Goal: Information Seeking & Learning: Understand process/instructions

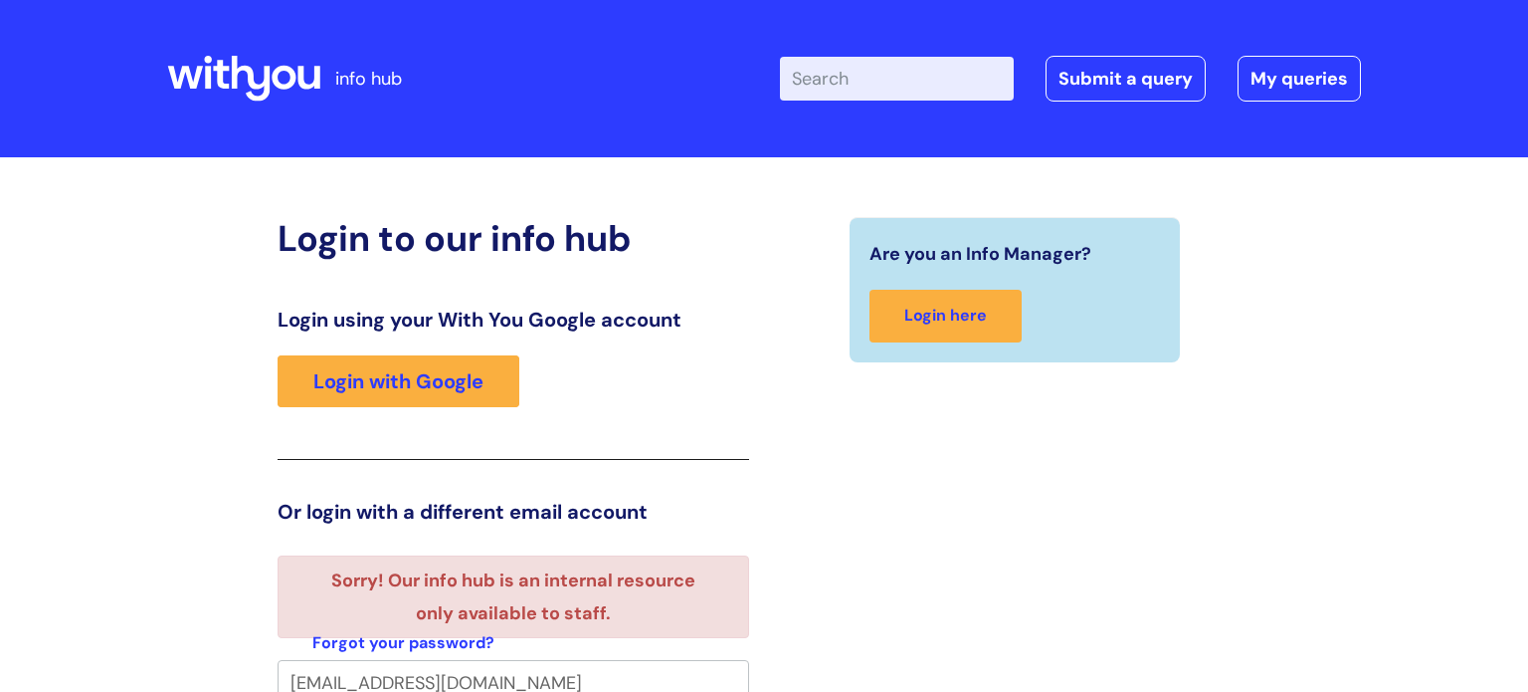
scroll to position [12, 0]
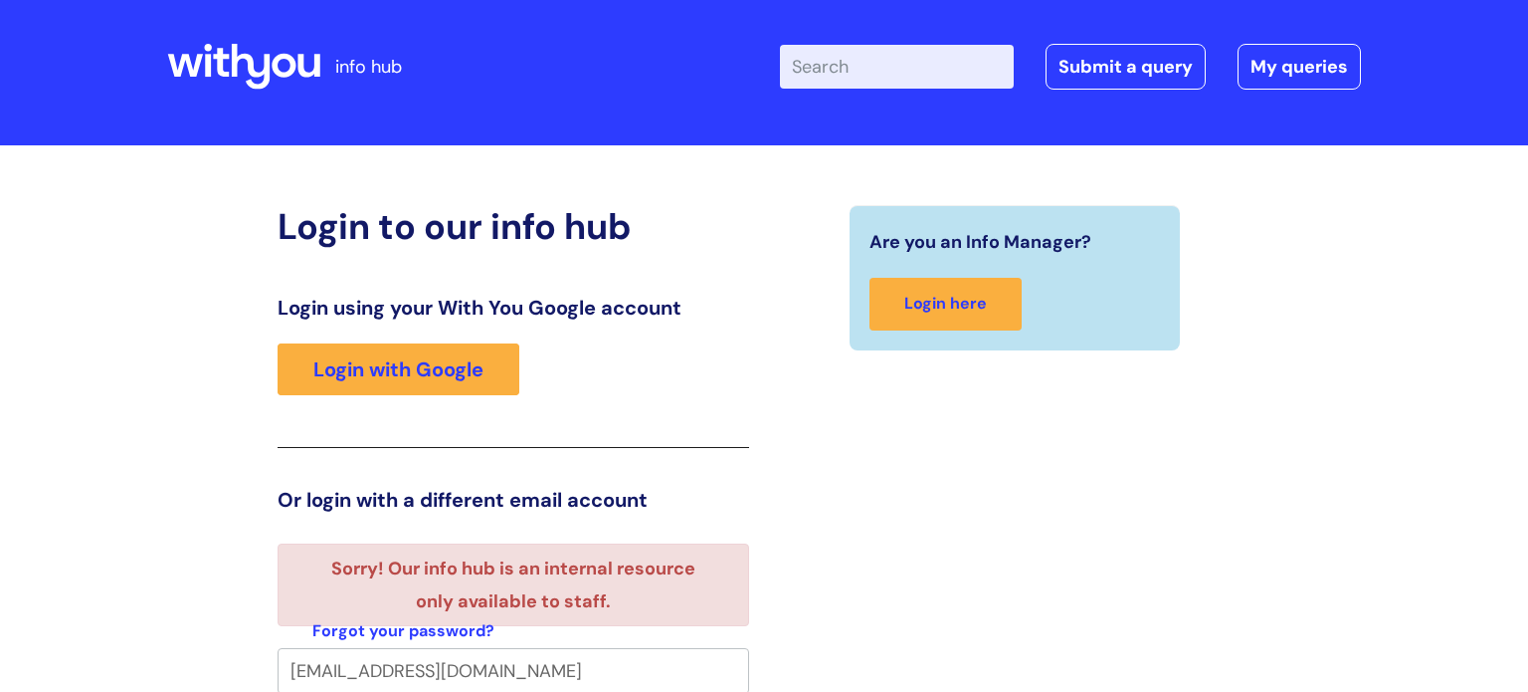
click at [975, 522] on div "Are you an Info Manager? Login here" at bounding box center [1015, 607] width 502 height 804
click at [1461, 224] on div "Login to our info hub Login using your With You Google account Login with Googl…" at bounding box center [764, 619] width 1528 height 948
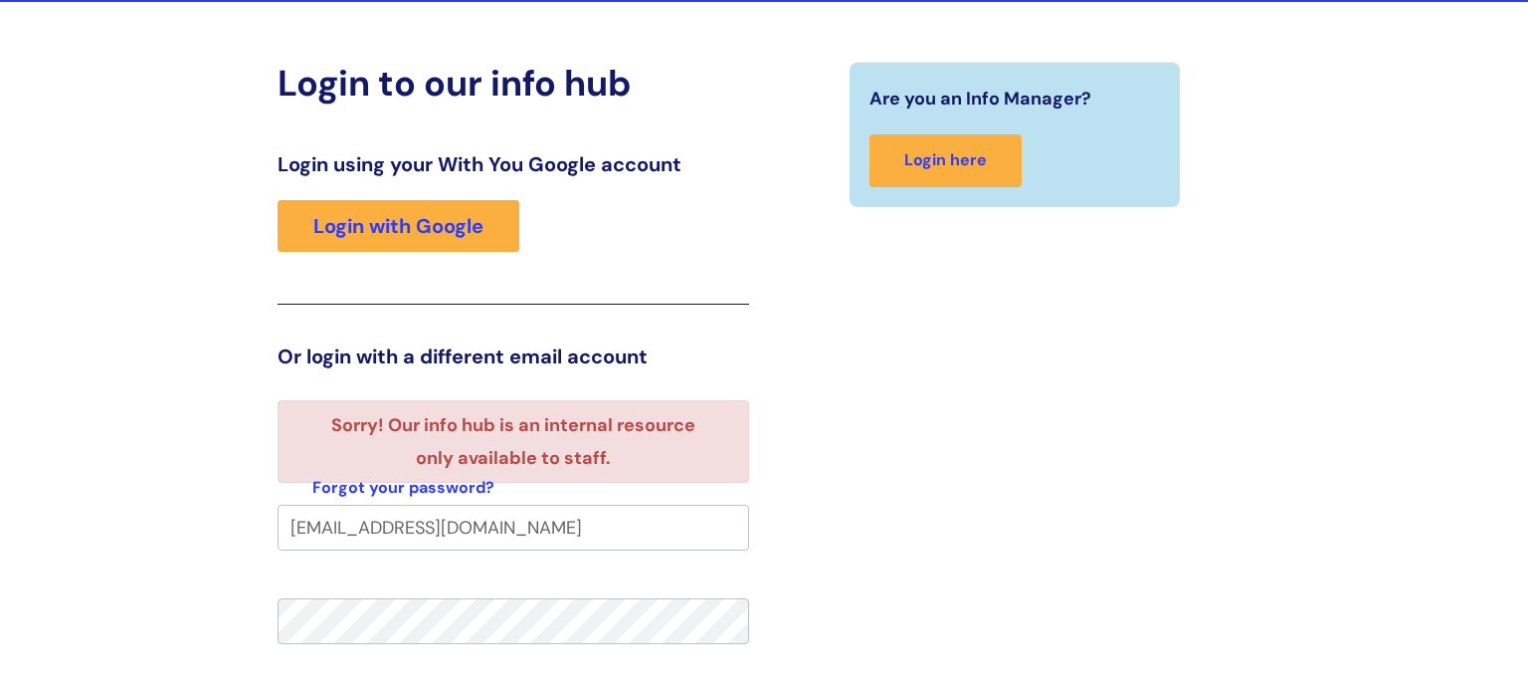
scroll to position [251, 0]
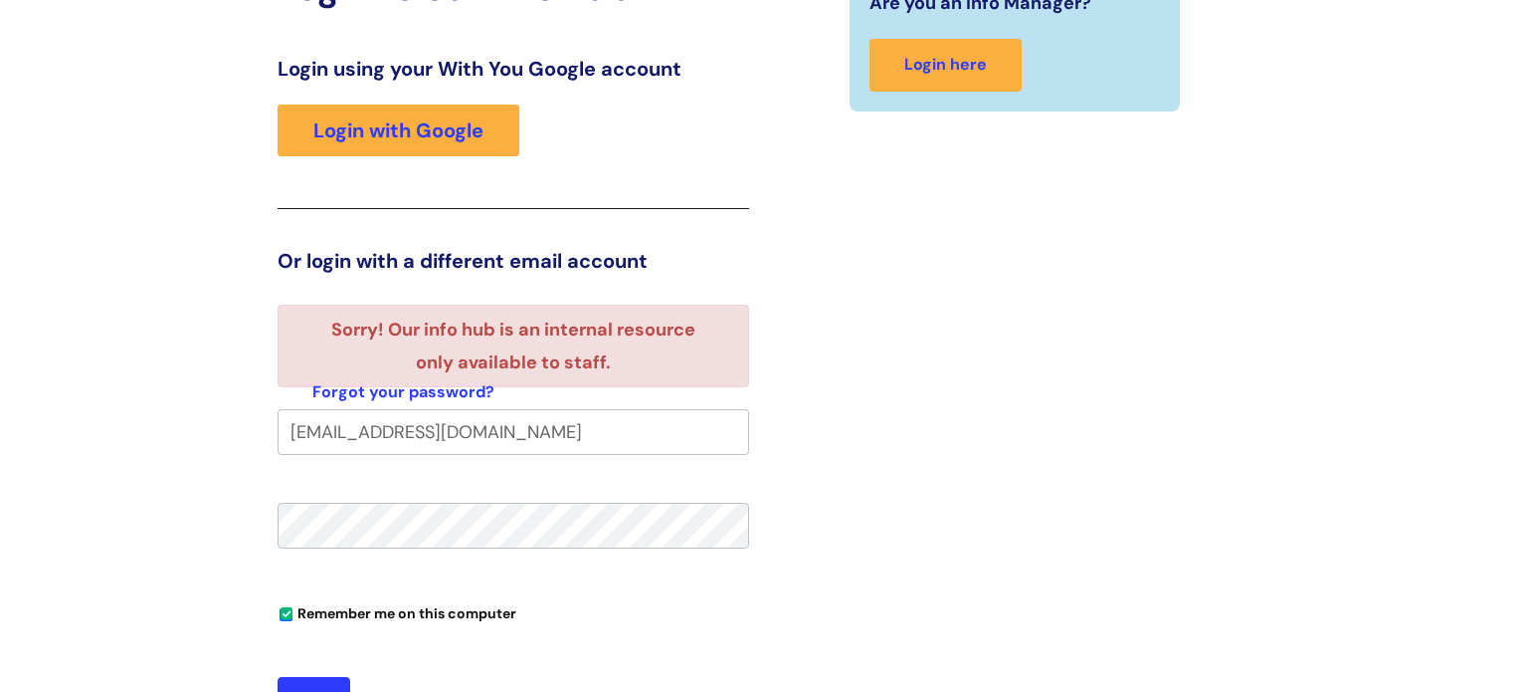
click at [278, 677] on button "Login" at bounding box center [314, 700] width 73 height 46
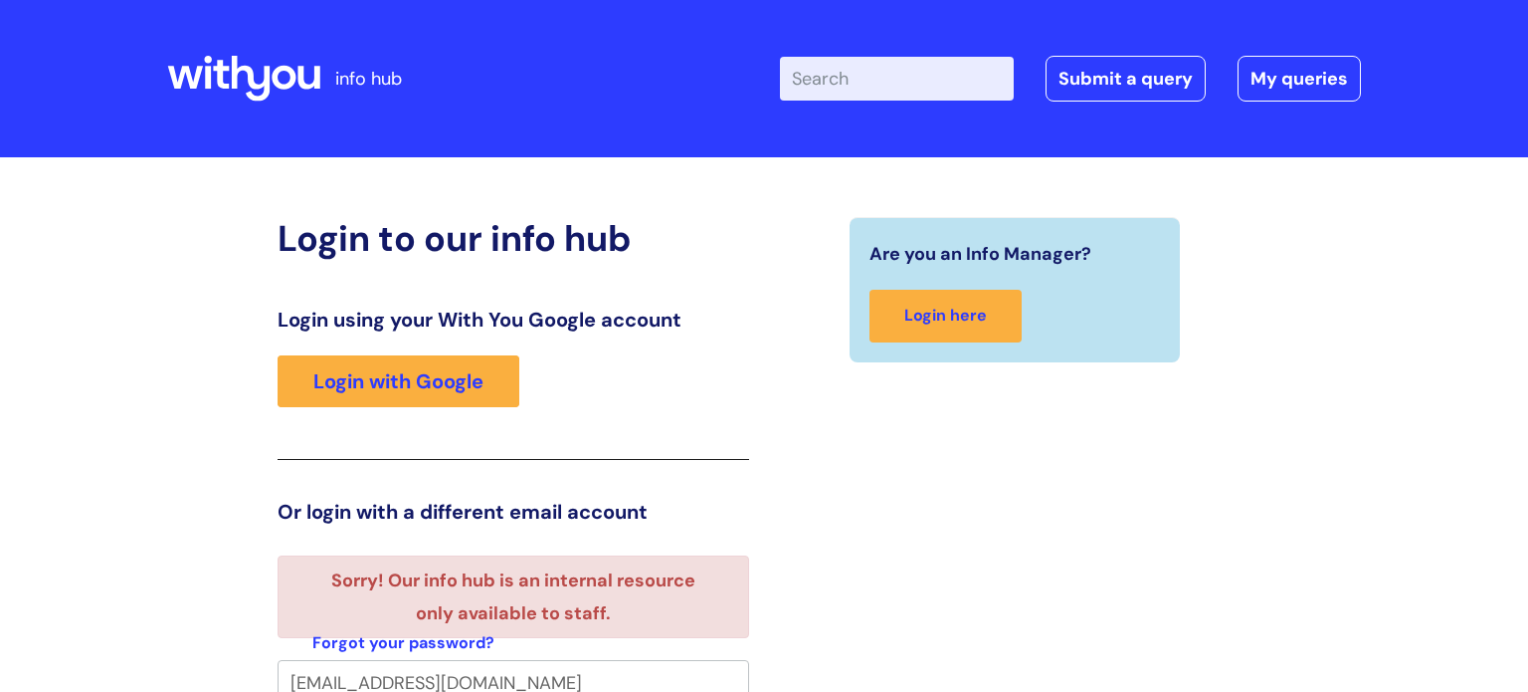
scroll to position [12, 0]
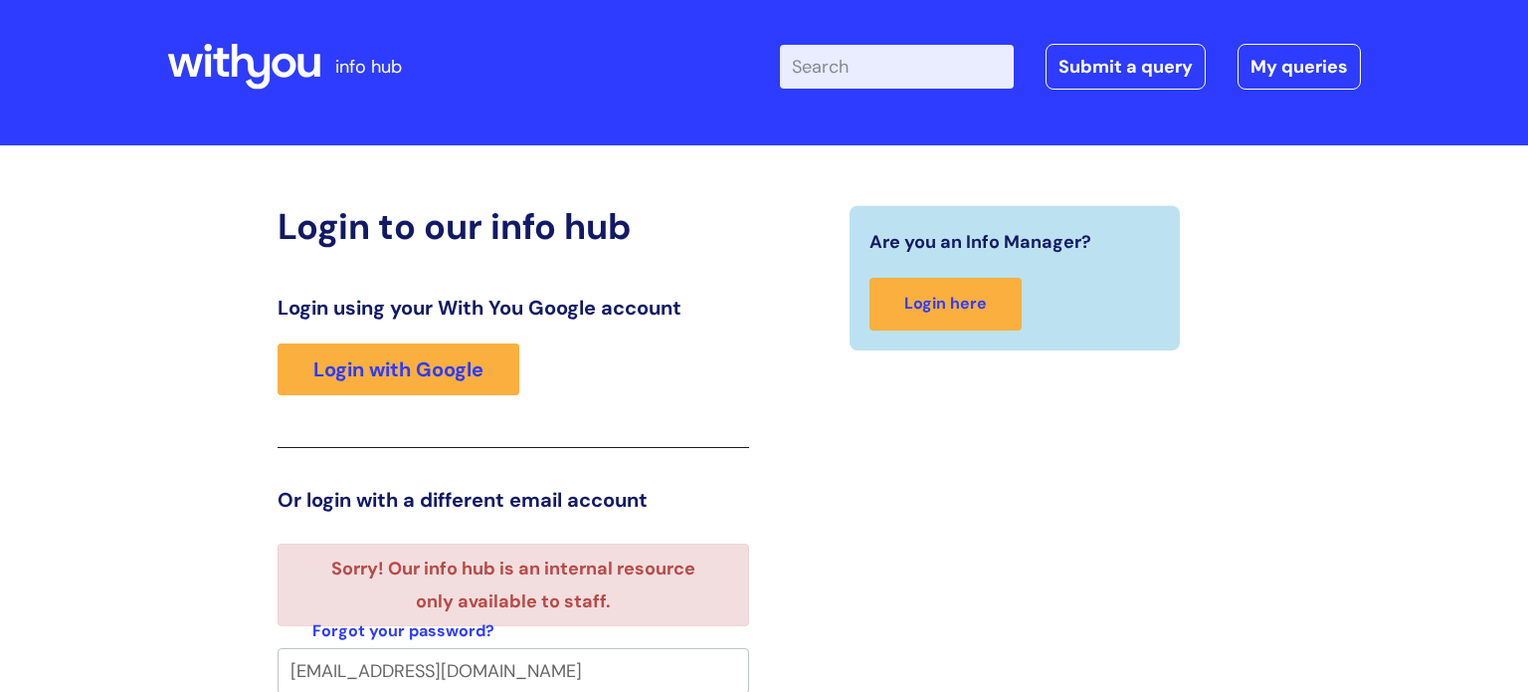
click at [978, 636] on div "Are you an Info Manager? Login here" at bounding box center [1015, 646] width 502 height 882
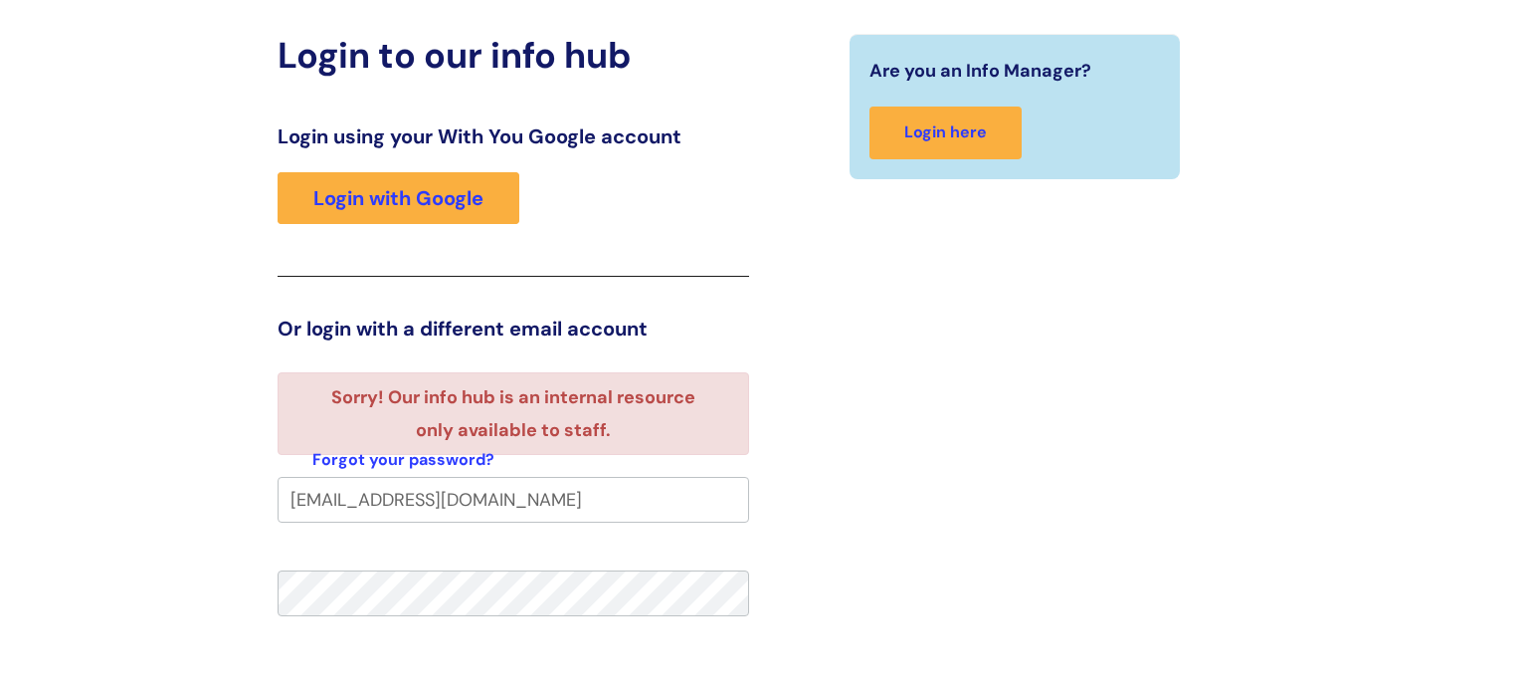
scroll to position [211, 0]
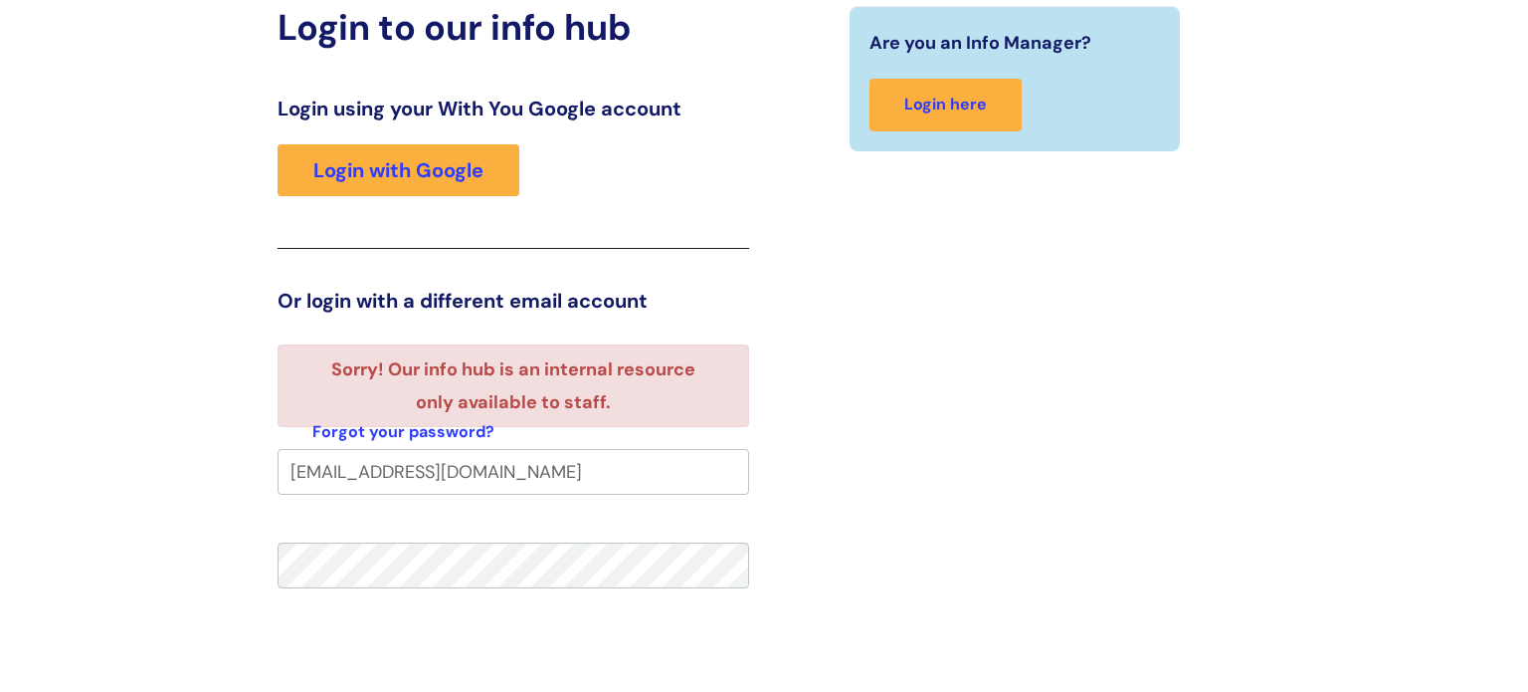
click at [1001, 386] on div "Are you an Info Manager? Login here" at bounding box center [1015, 447] width 502 height 882
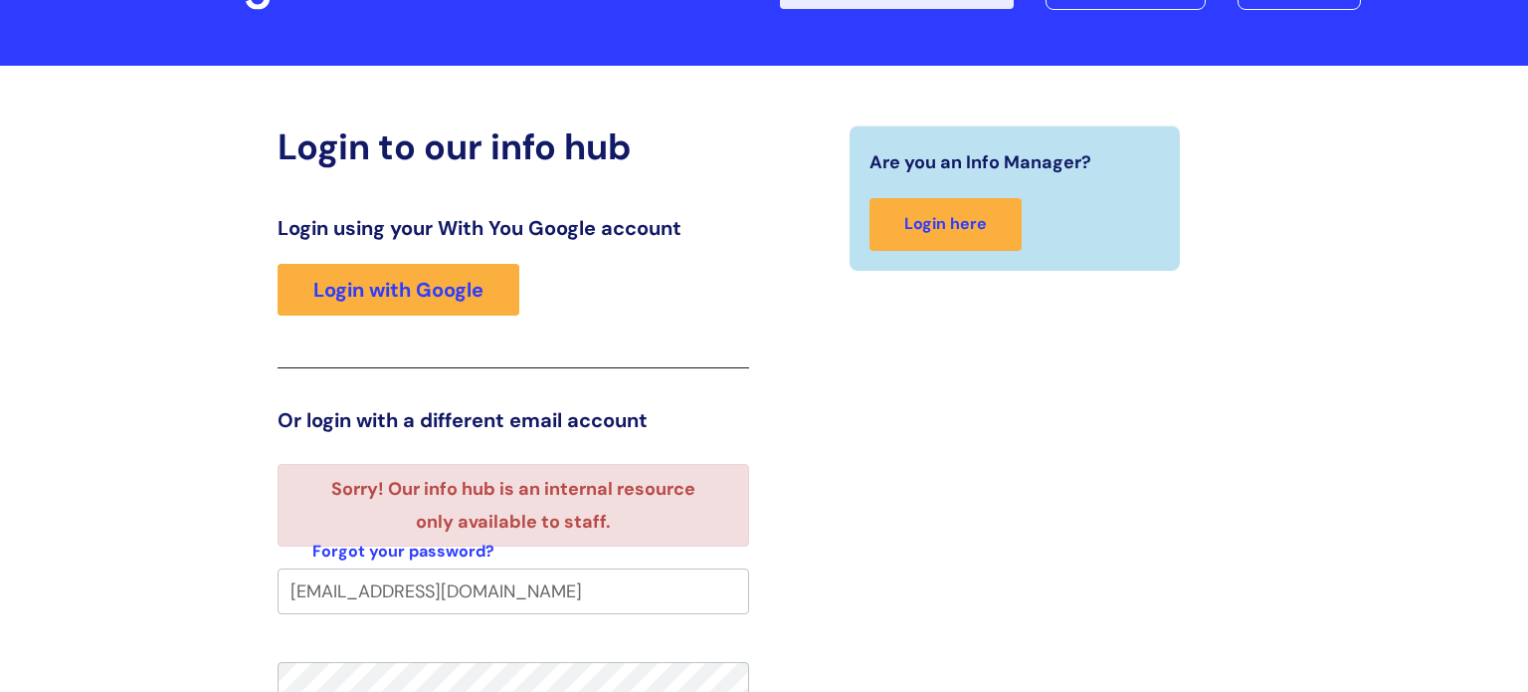
scroll to position [545, 0]
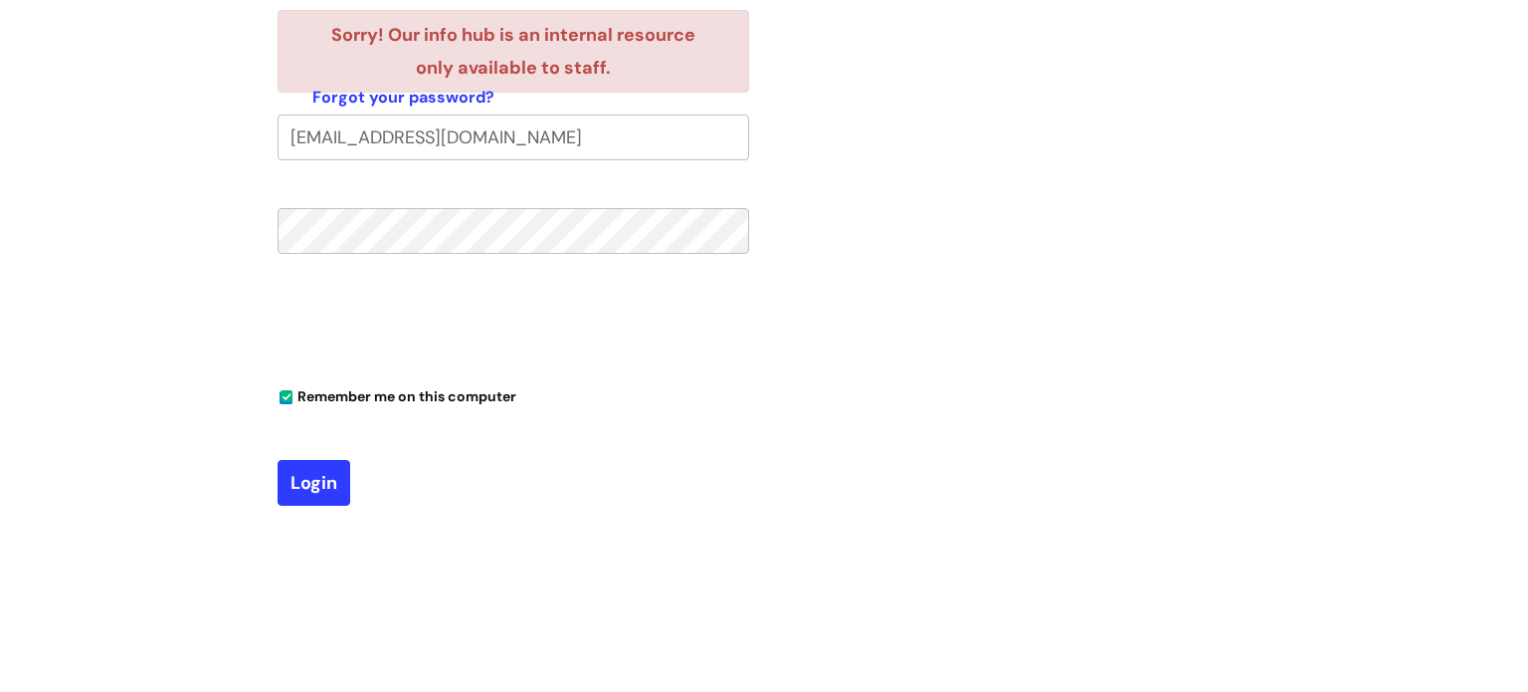
click at [663, 145] on input "[EMAIL_ADDRESS][DOMAIN_NAME]" at bounding box center [514, 137] width 472 height 46
click at [278, 460] on button "Login" at bounding box center [314, 483] width 73 height 46
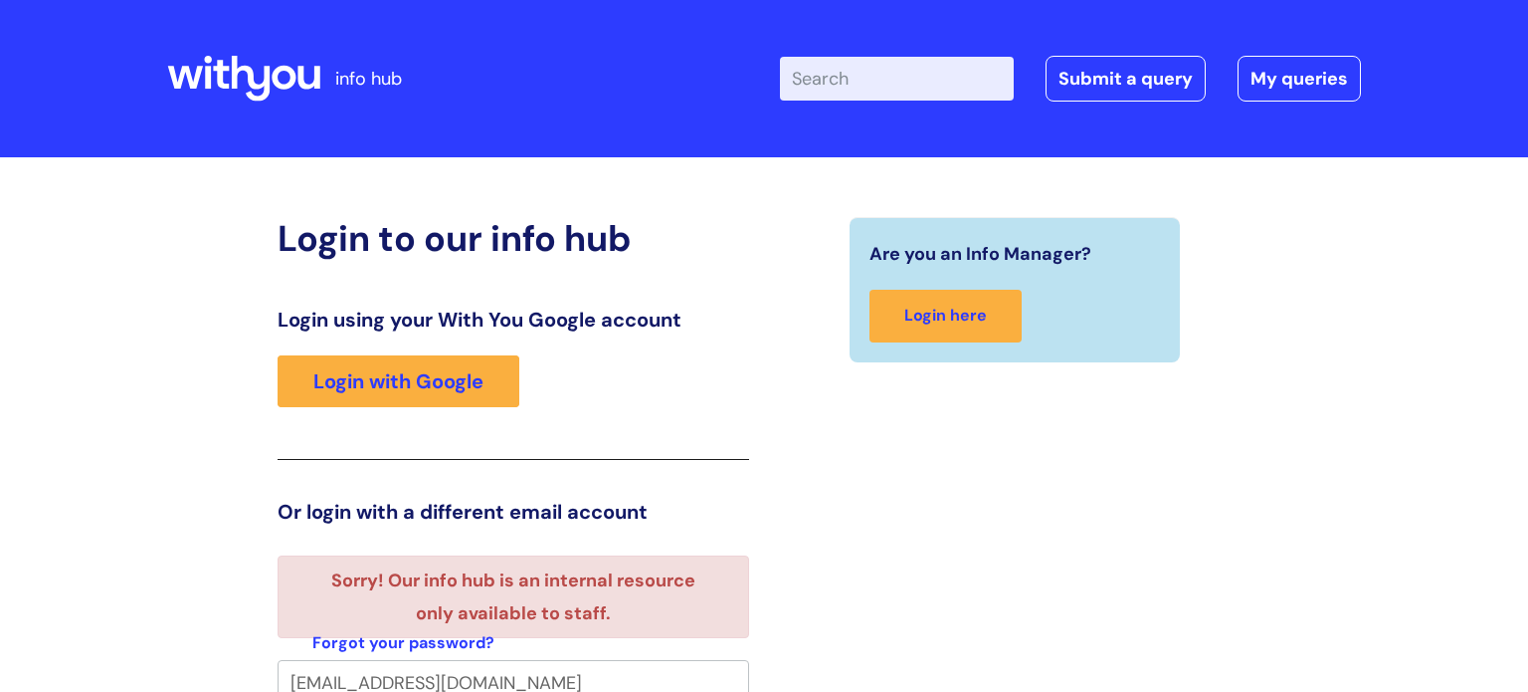
scroll to position [12, 0]
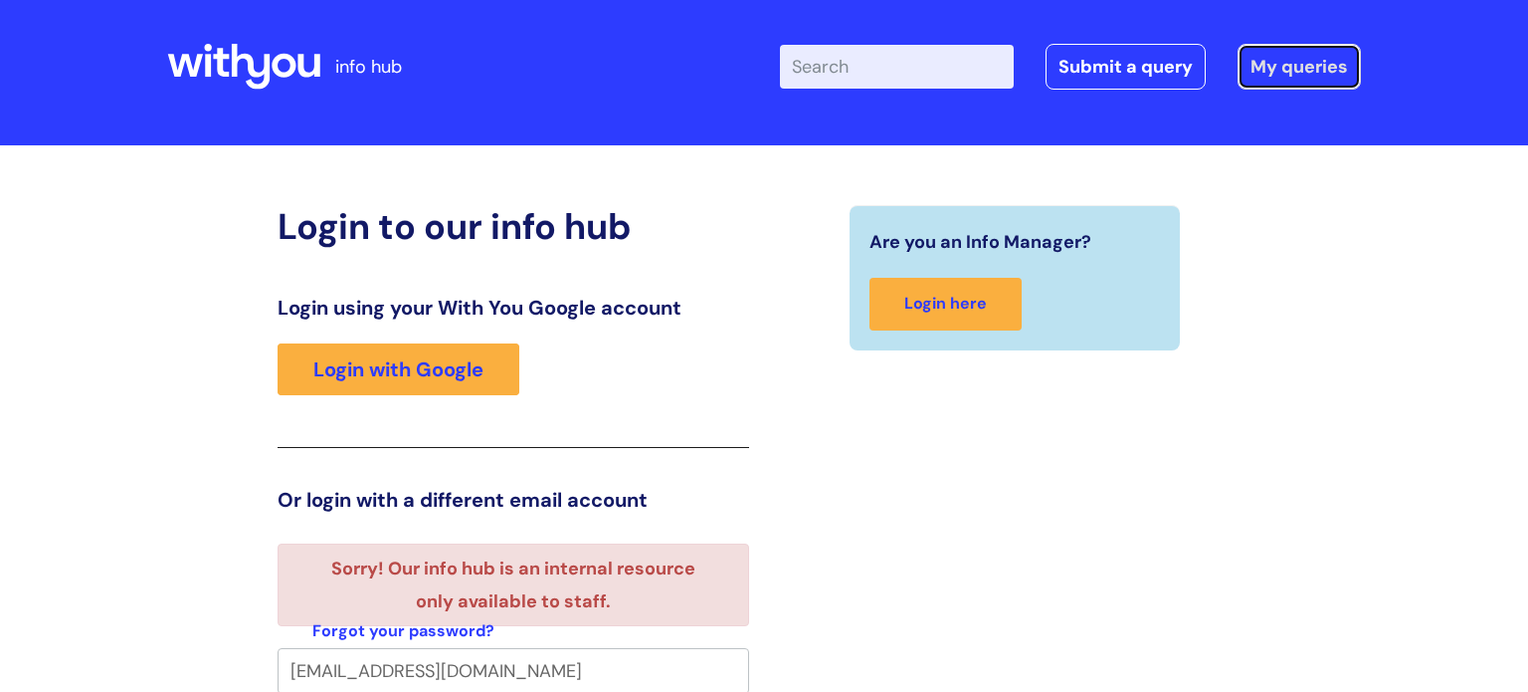
click at [1265, 70] on link "My queries" at bounding box center [1299, 67] width 123 height 46
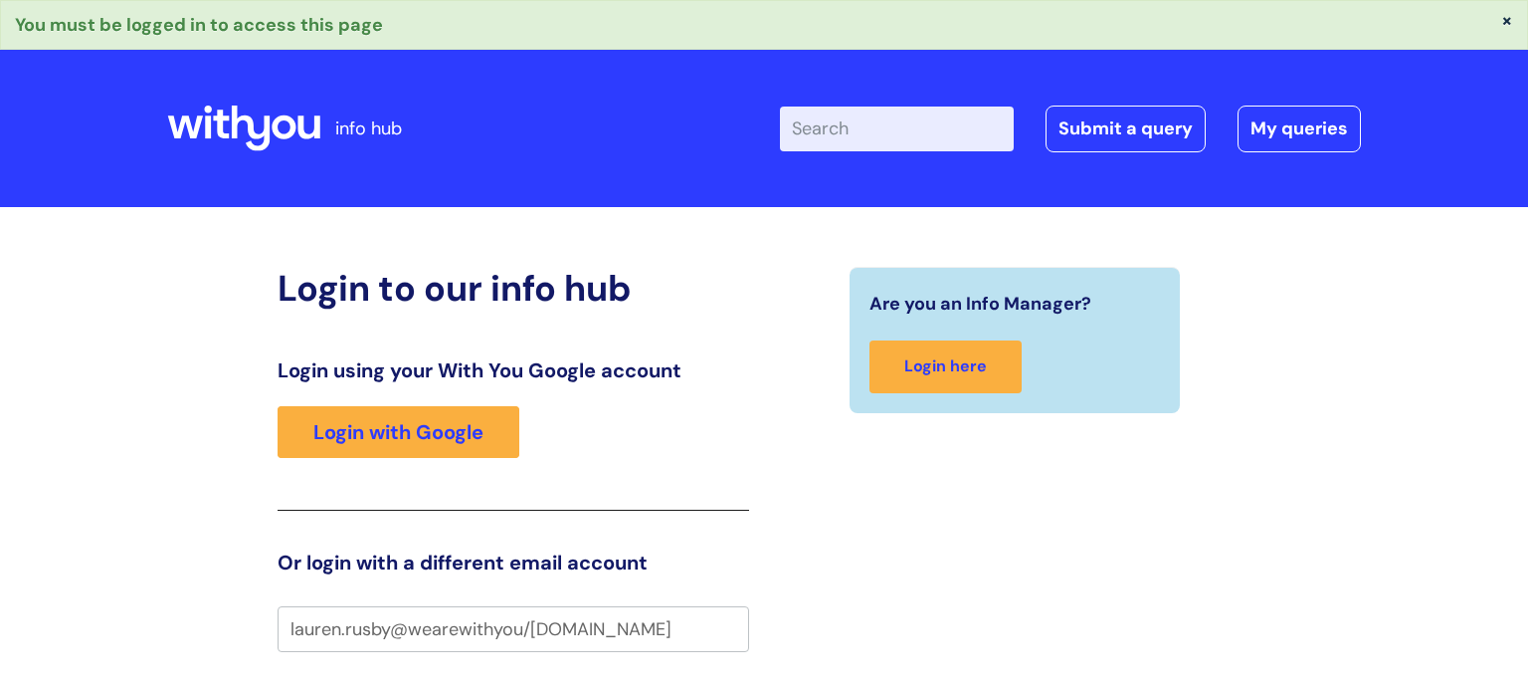
click at [535, 622] on input "lauren.rusby@wearewithyou/org.uk" at bounding box center [514, 629] width 472 height 46
type input "lauren.rusby@wearewithyouorg.uk"
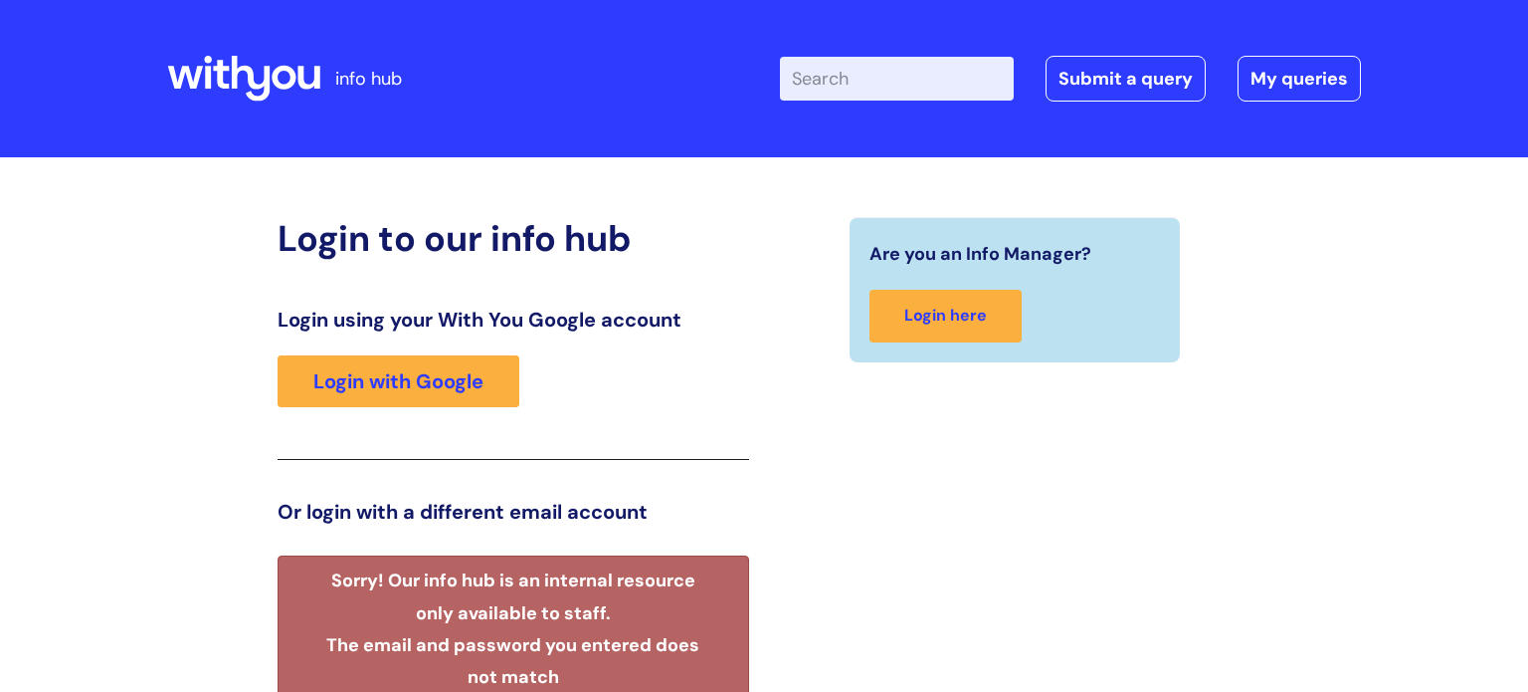
scroll to position [44, 0]
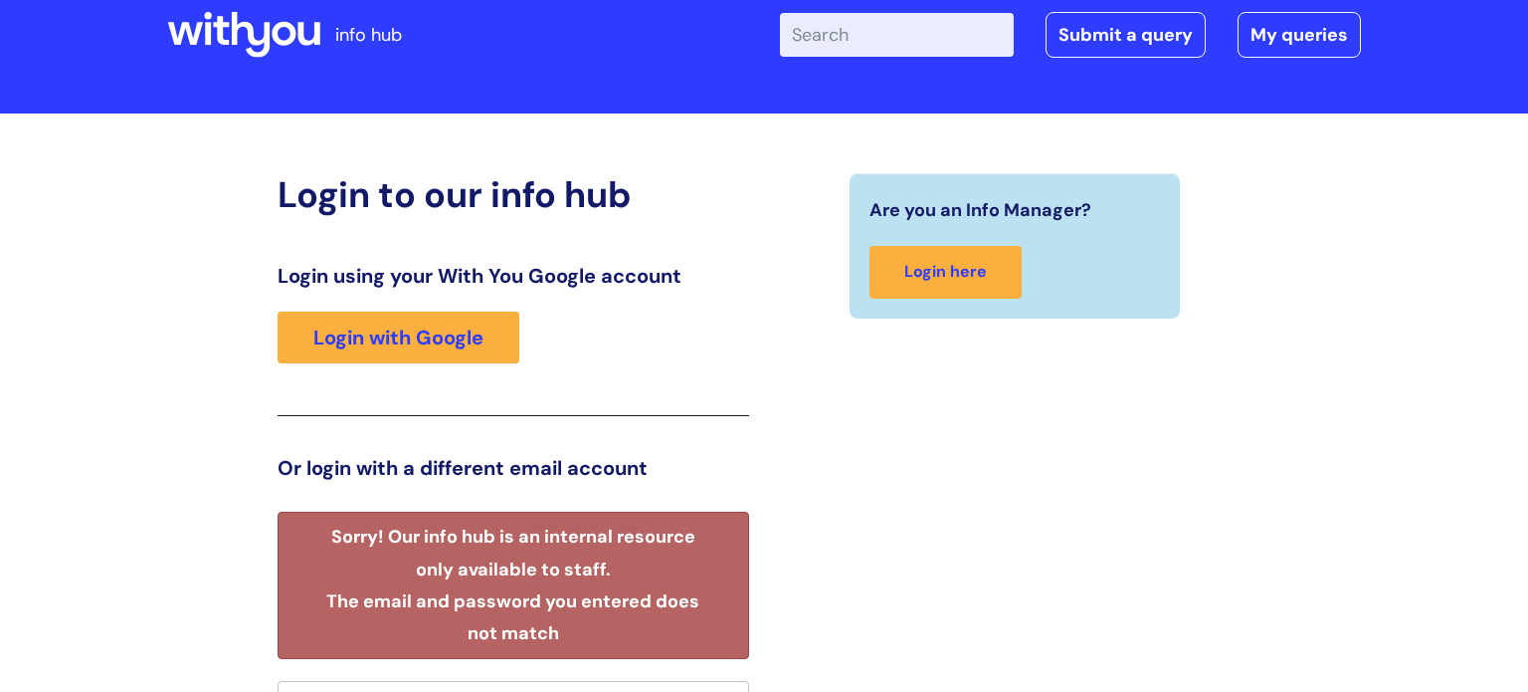
click at [544, 133] on div "Login to our info hub Login using your With You Google account Login with Googl…" at bounding box center [764, 639] width 1194 height 1012
click at [1033, 447] on div "Are you an Info Manager? Login here" at bounding box center [1015, 658] width 502 height 971
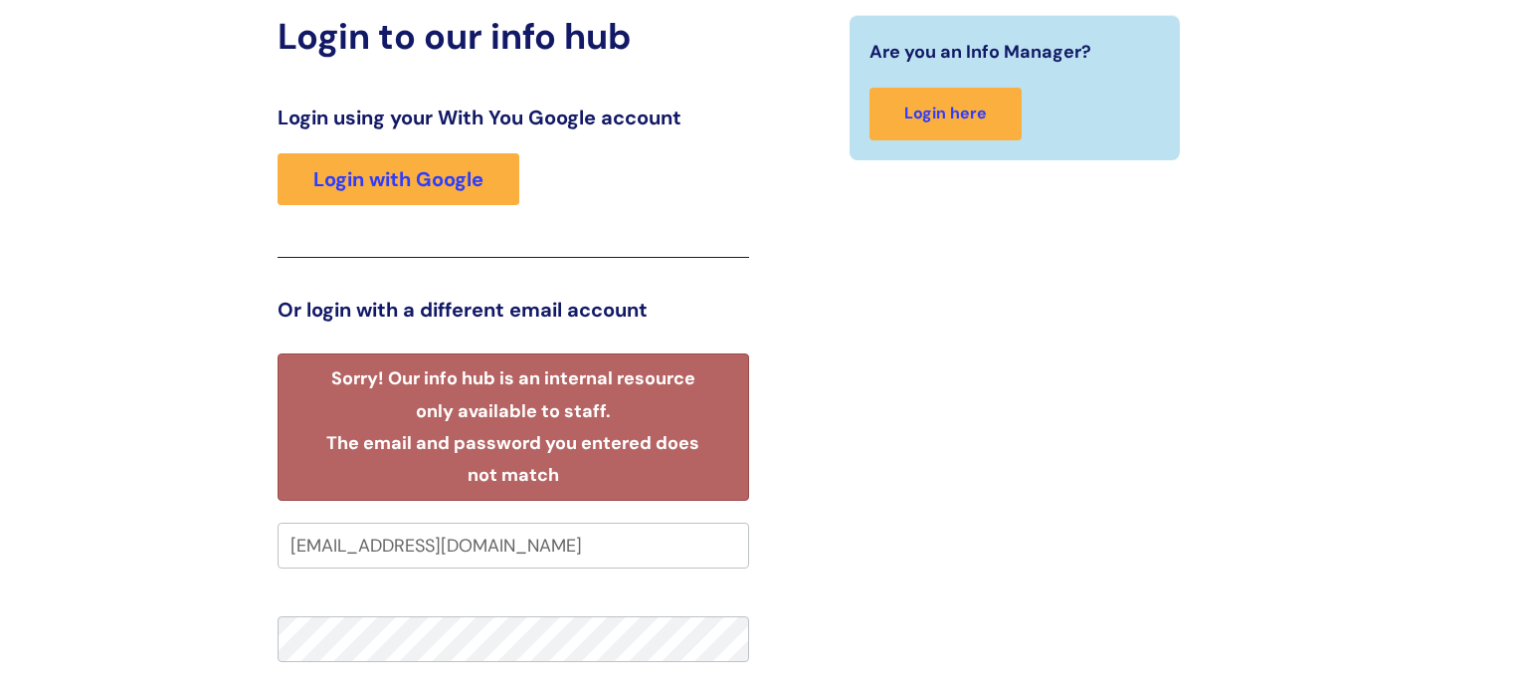
scroll to position [203, 0]
click at [520, 538] on input "lauren.rusby@wearewithyouorg.uk" at bounding box center [514, 544] width 472 height 46
type input "[EMAIL_ADDRESS][DOMAIN_NAME]"
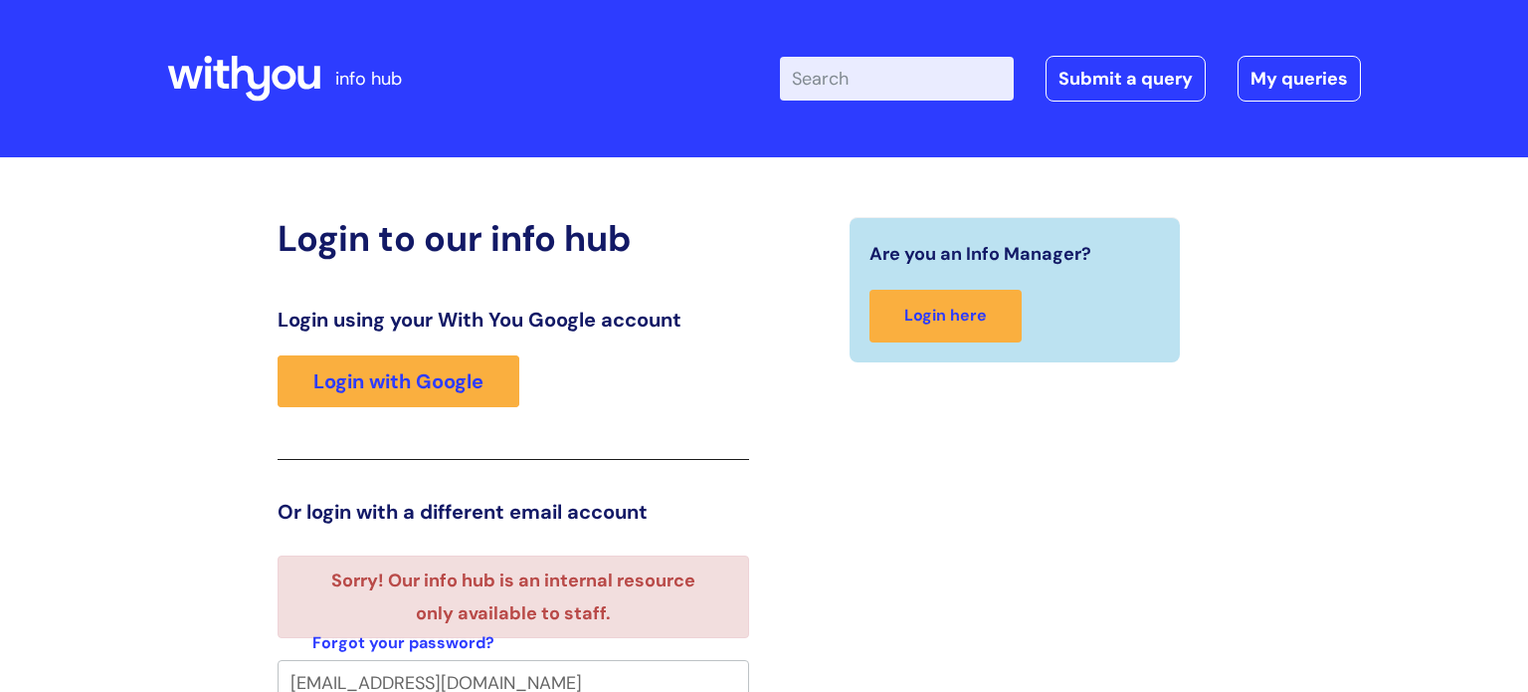
scroll to position [12, 0]
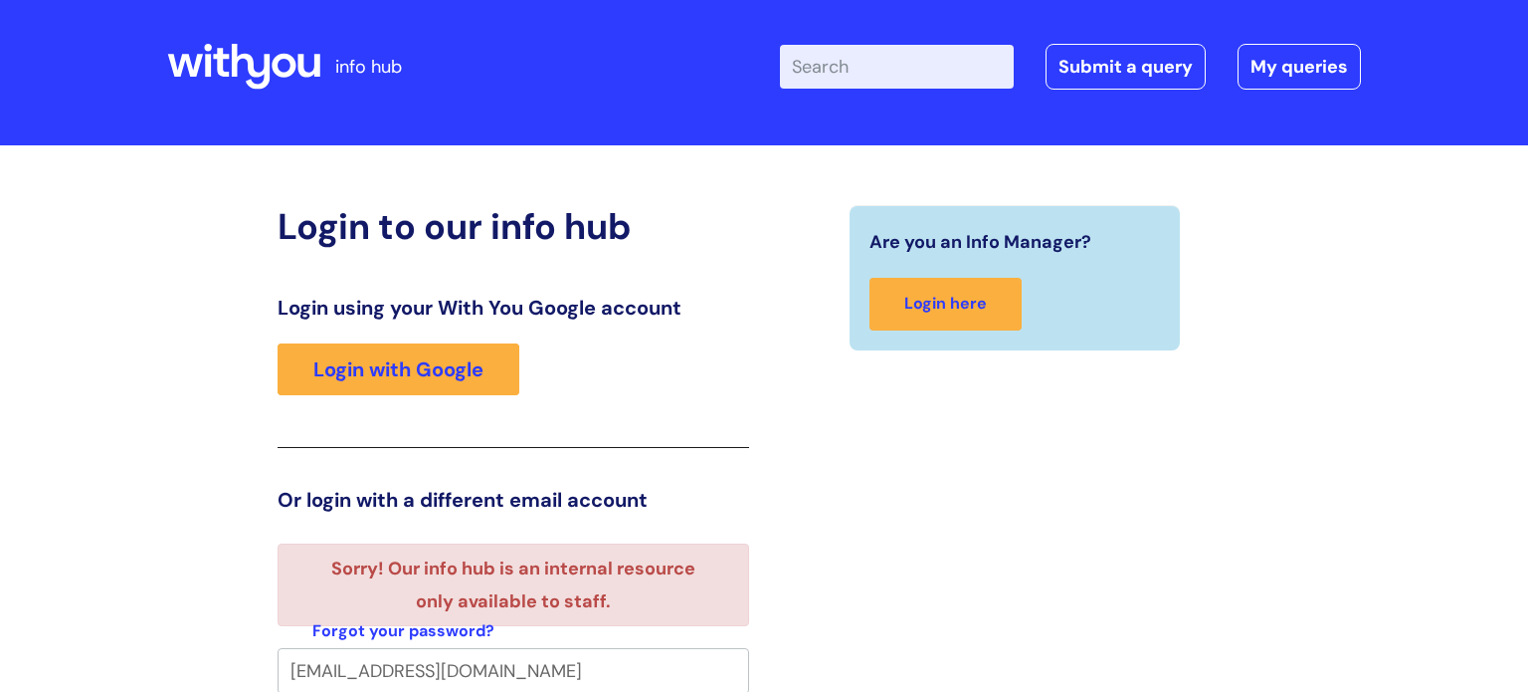
click at [1202, 599] on div "Are you an Info Manager? Login here" at bounding box center [1015, 646] width 502 height 882
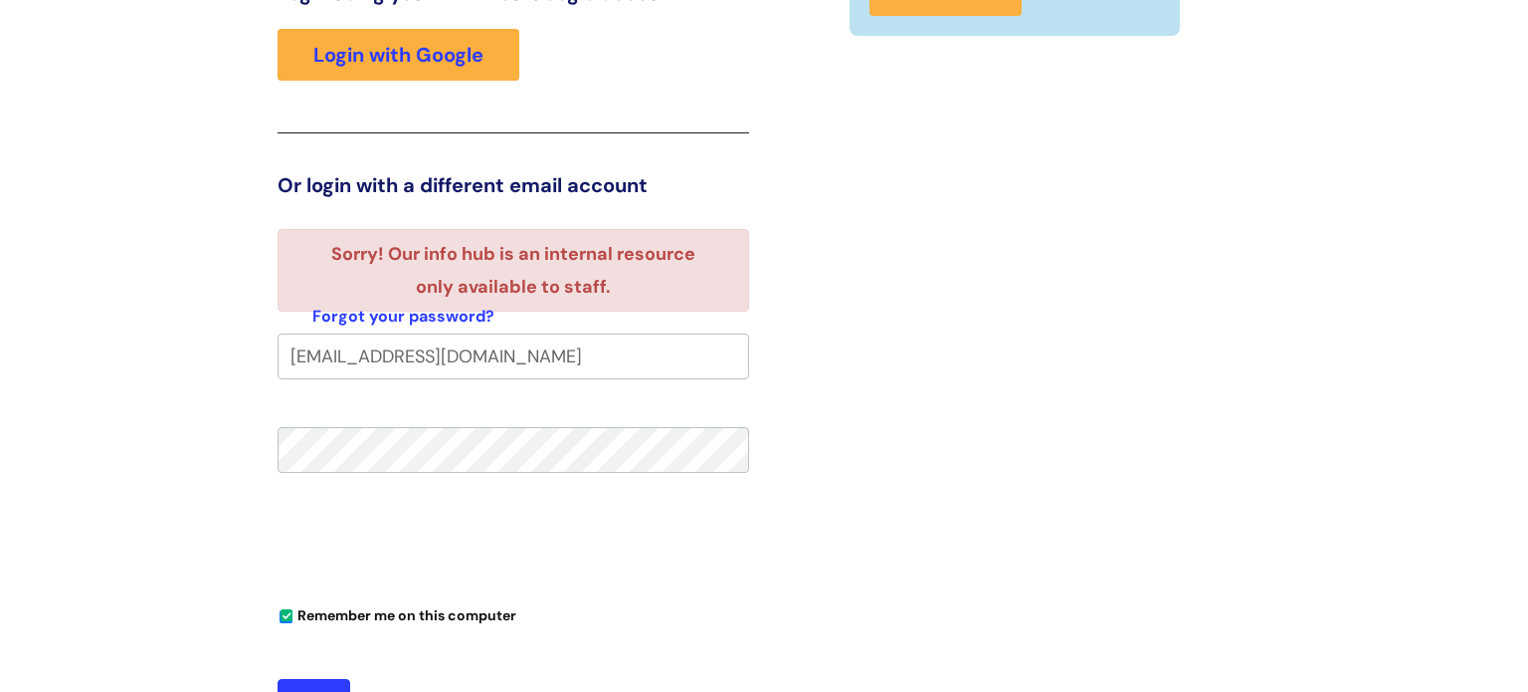
scroll to position [330, 0]
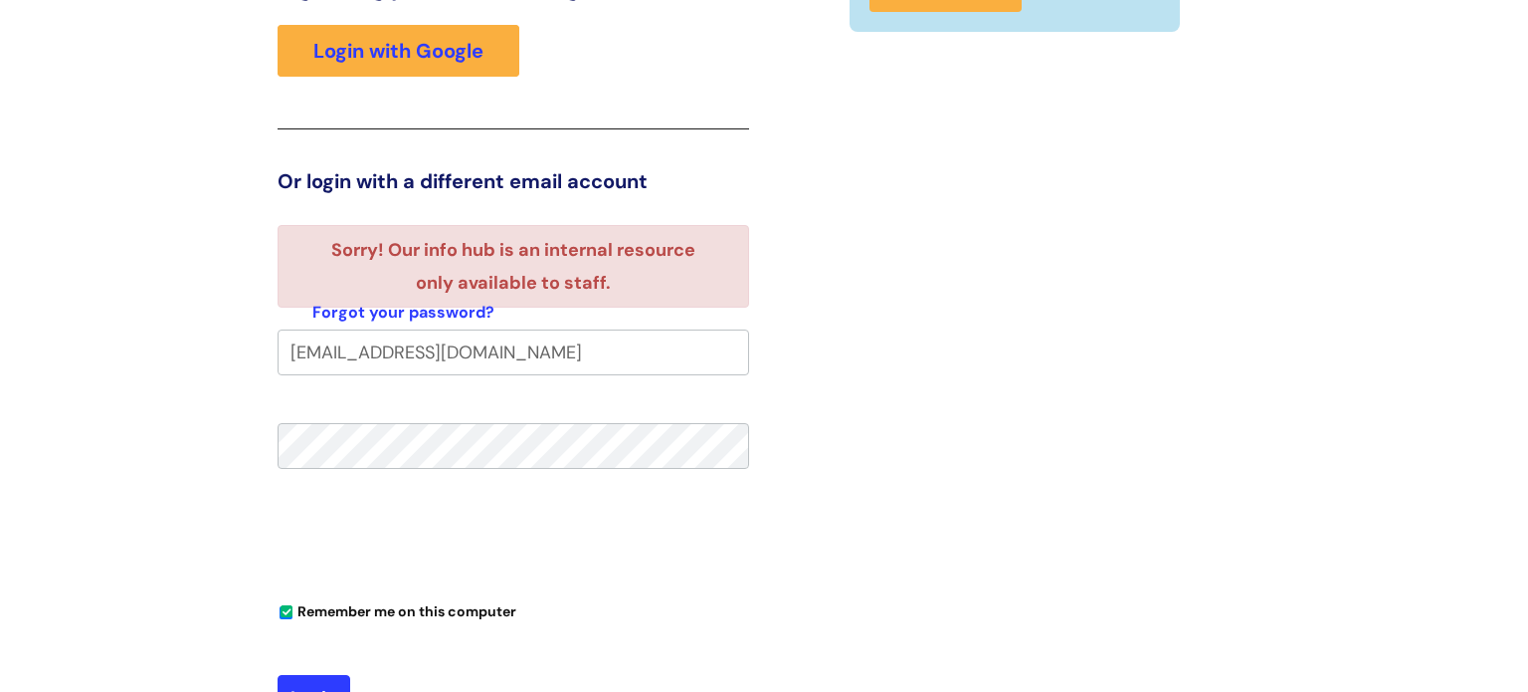
click at [278, 675] on button "Login" at bounding box center [314, 698] width 73 height 46
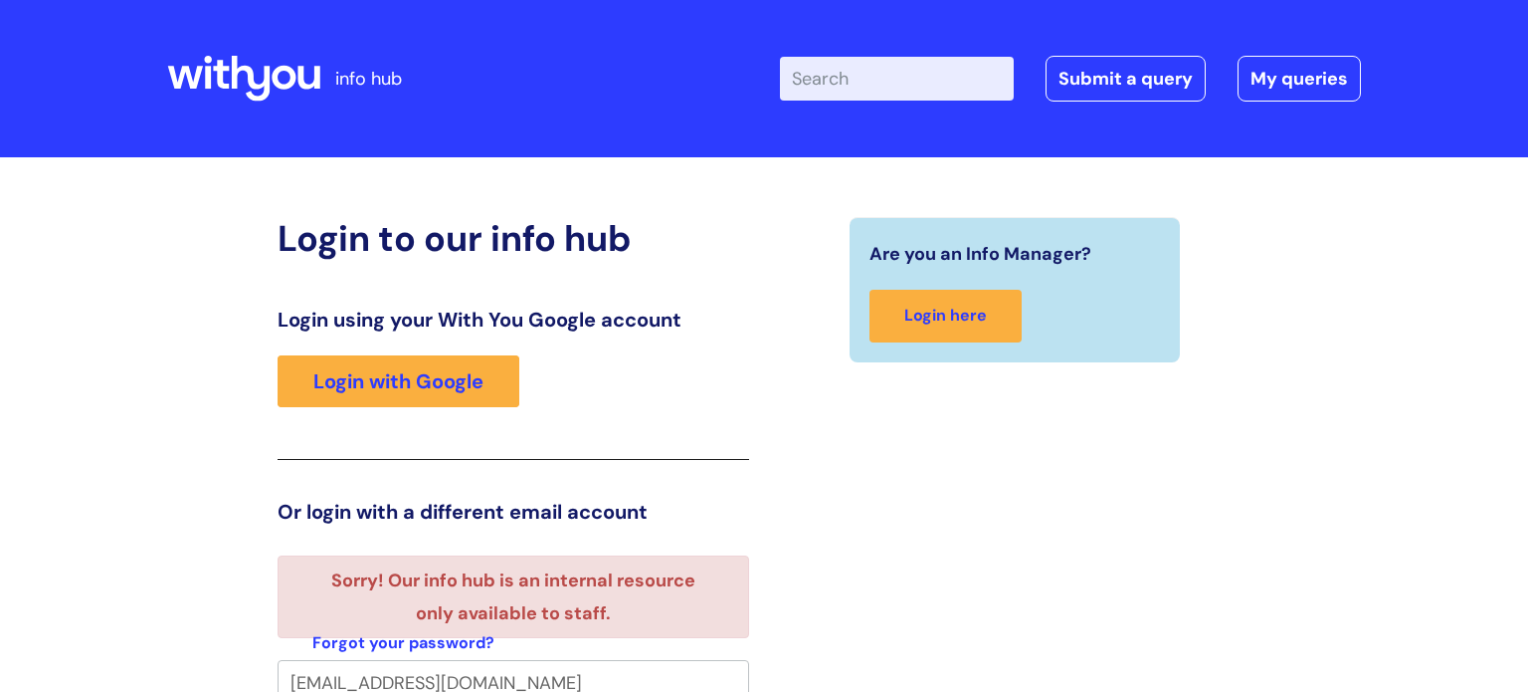
scroll to position [12, 0]
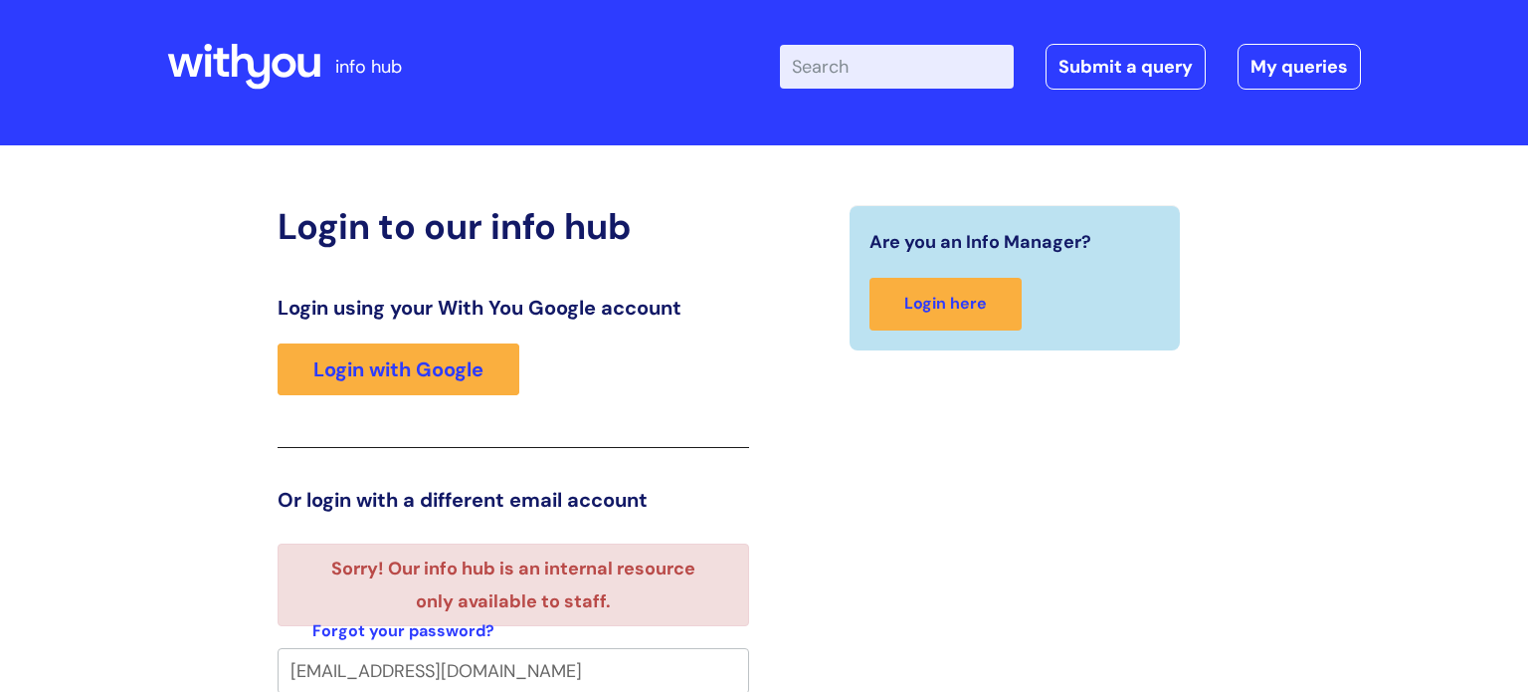
click at [1285, 412] on div "Login to our info hub Login using your With You Google account Login with Googl…" at bounding box center [764, 646] width 1194 height 883
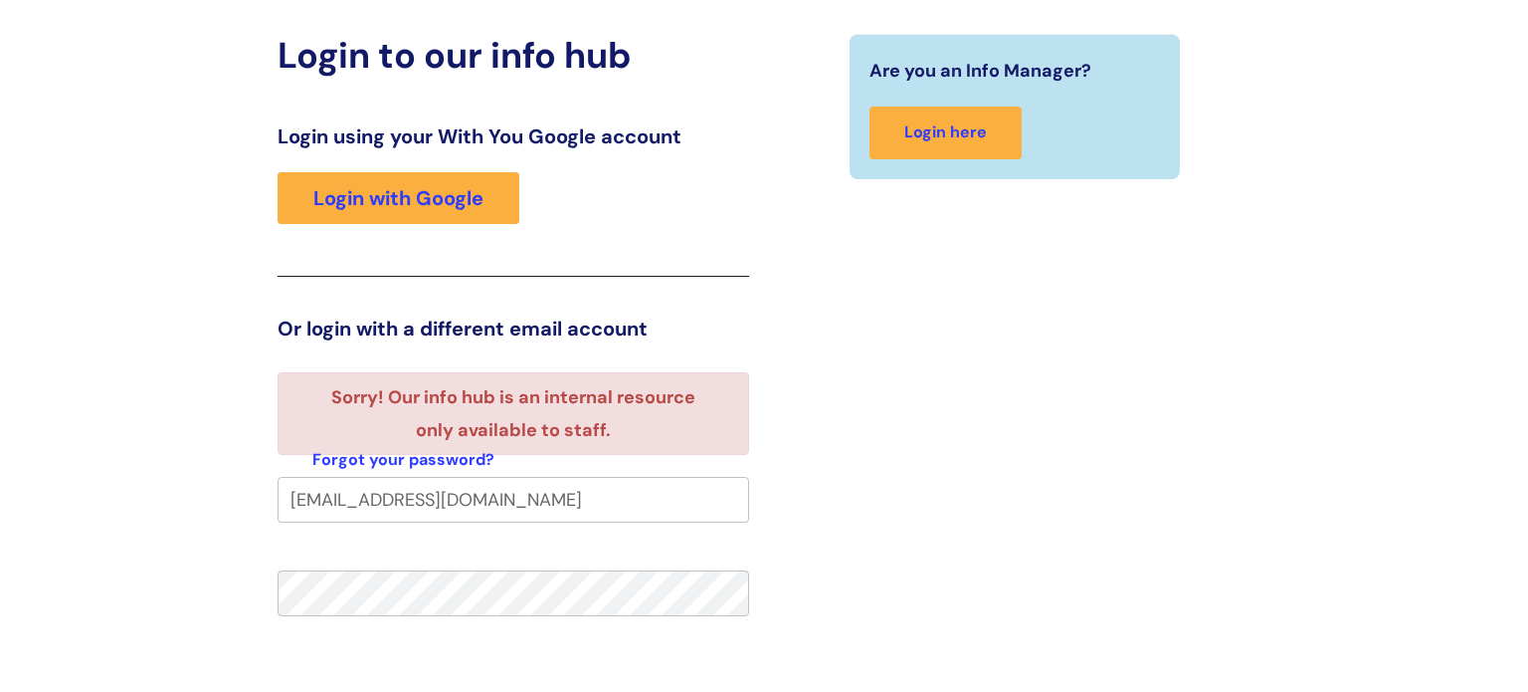
scroll to position [211, 0]
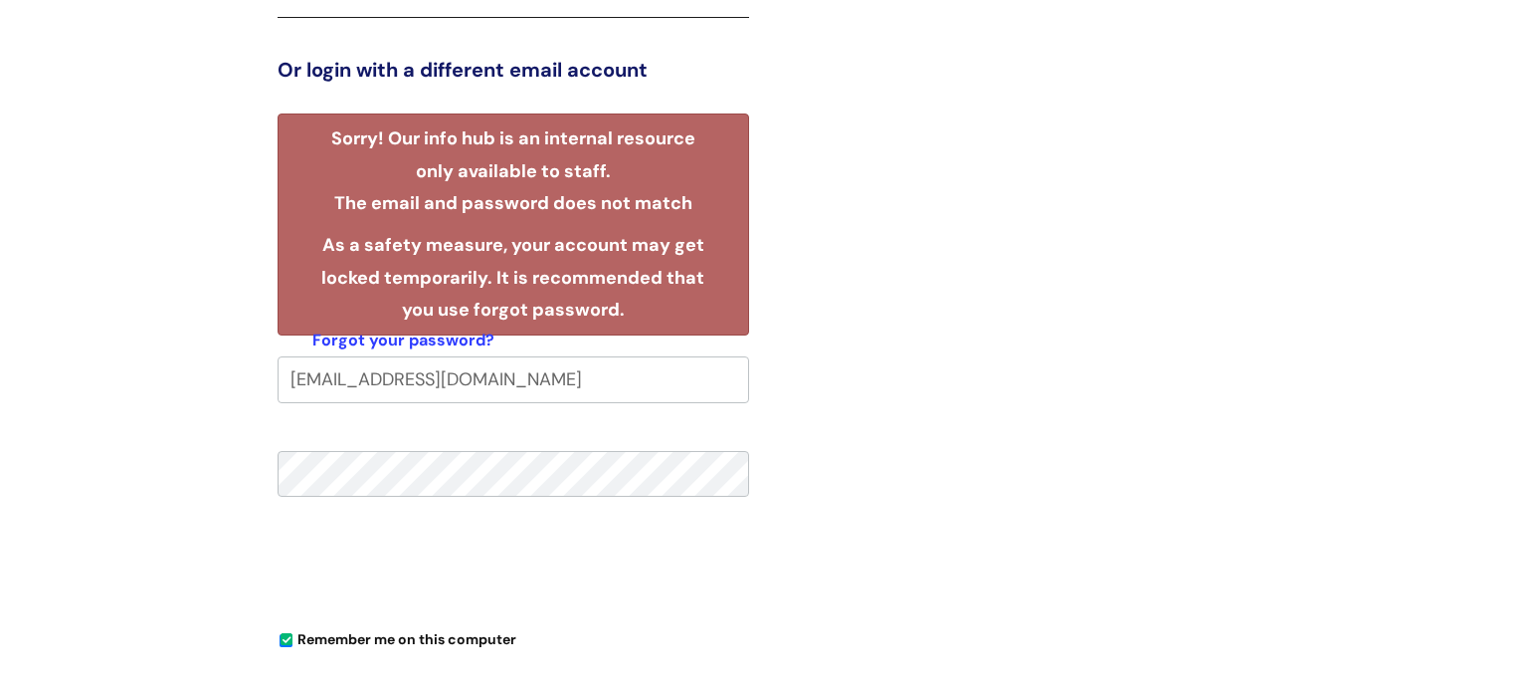
scroll to position [442, 0]
click at [426, 344] on link "Forgot your password?" at bounding box center [403, 340] width 182 height 29
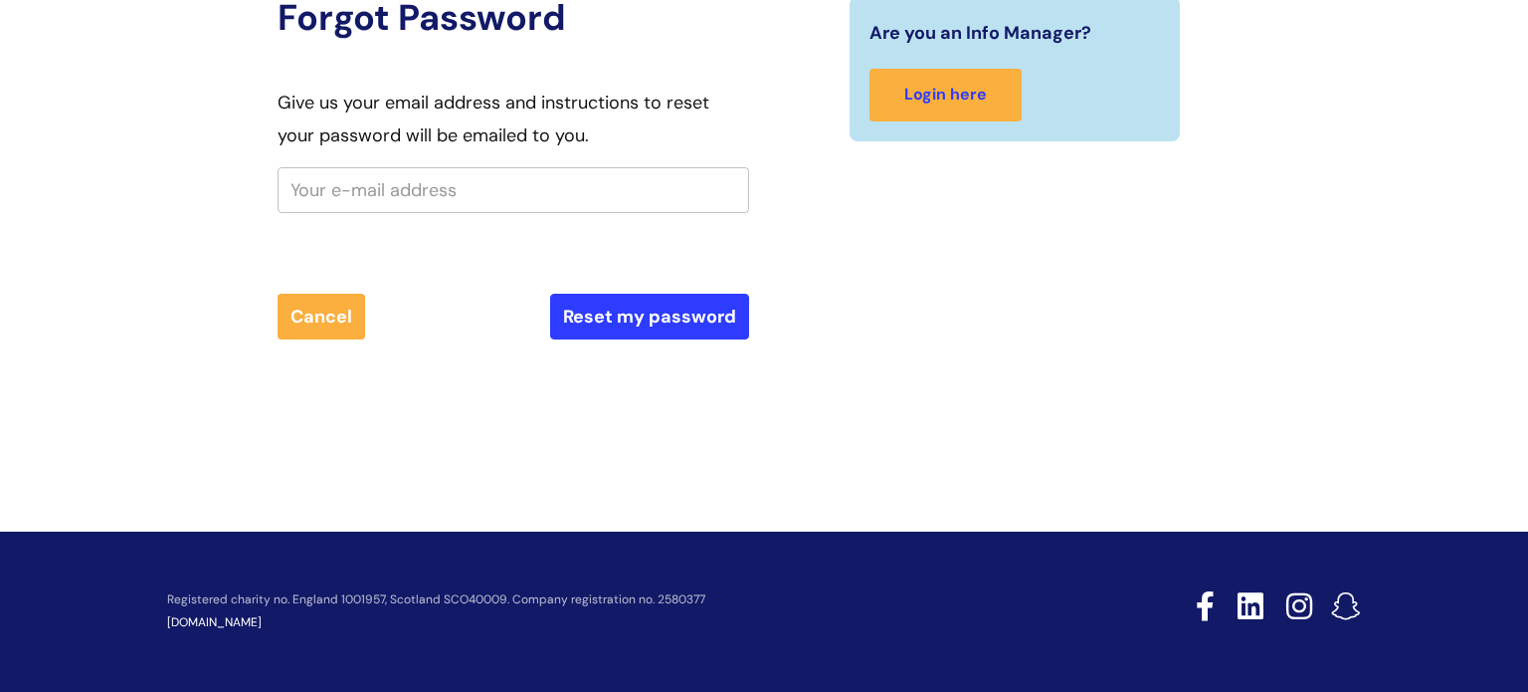
scroll to position [219, 0]
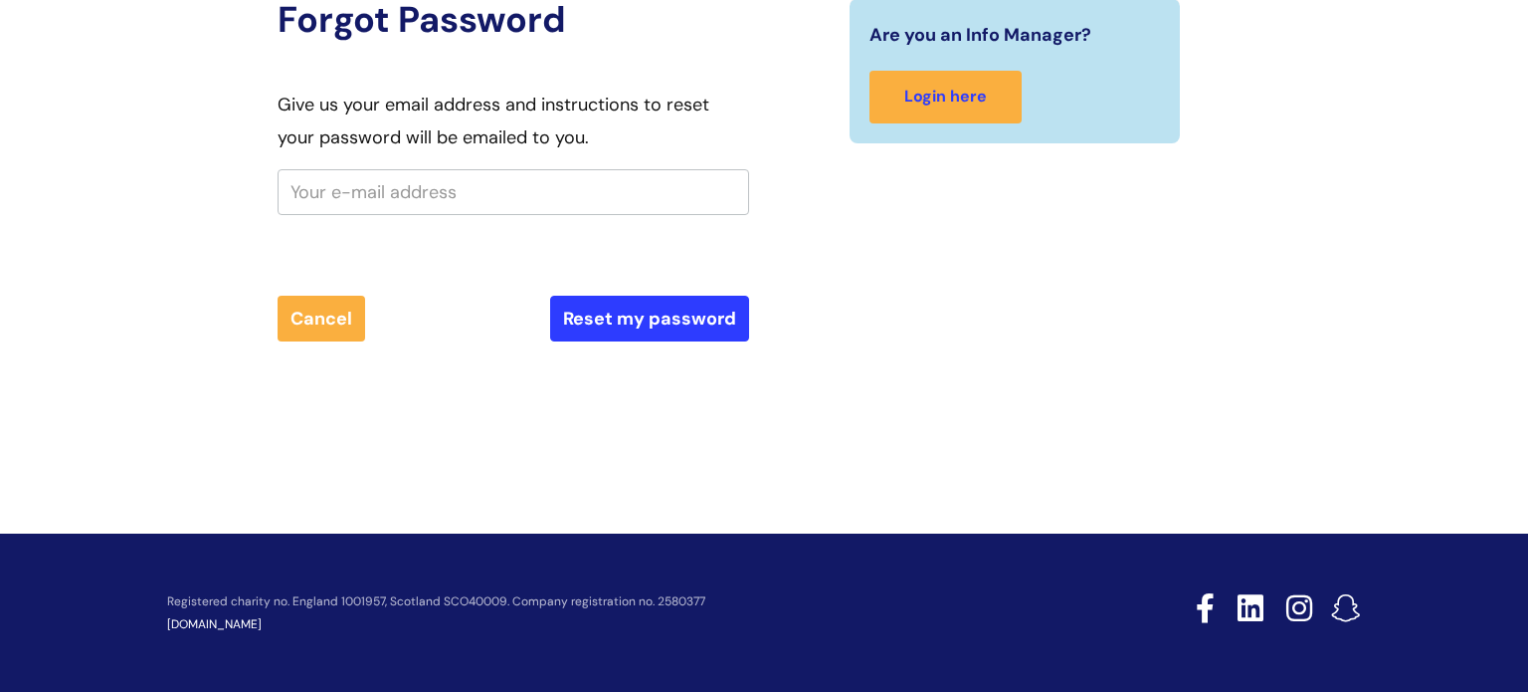
click at [535, 185] on input "text" at bounding box center [514, 192] width 472 height 46
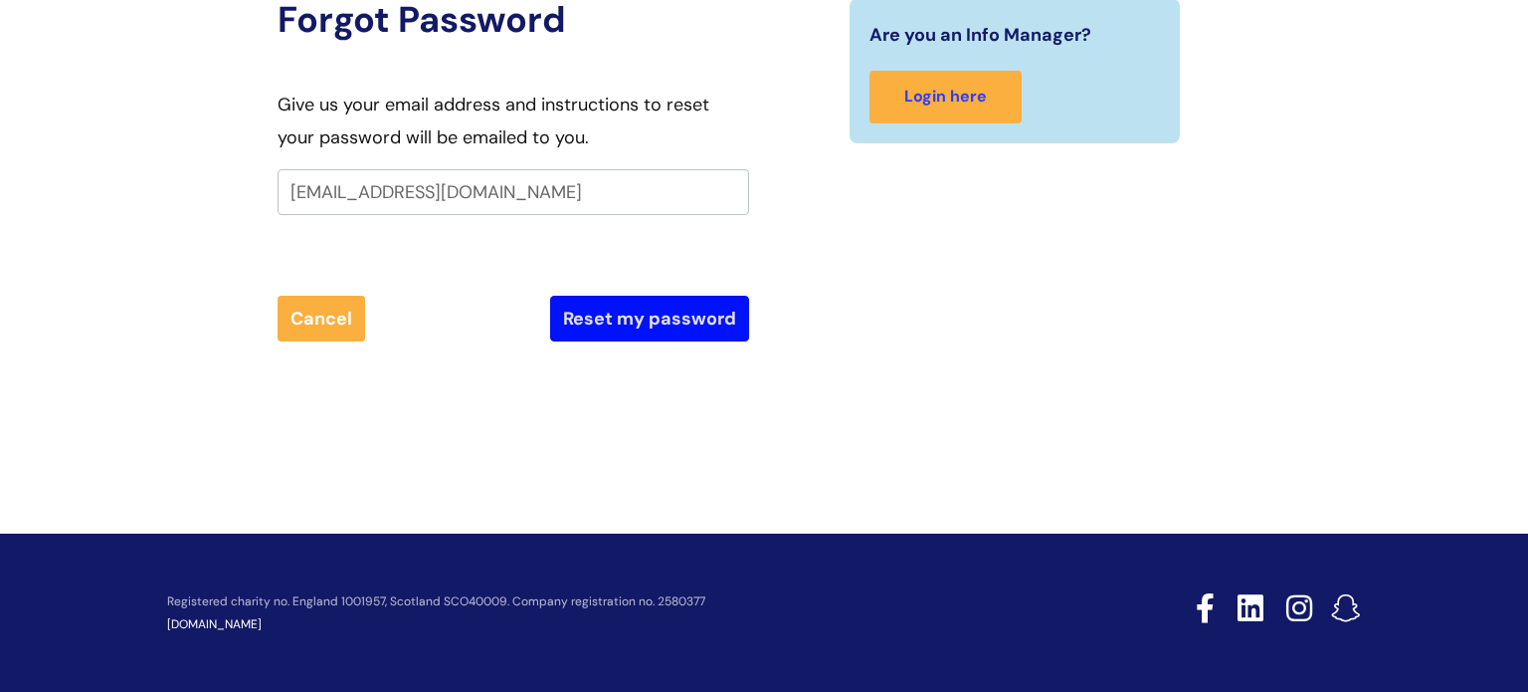
type input "[EMAIL_ADDRESS][DOMAIN_NAME]"
click at [714, 331] on button "Reset my password" at bounding box center [649, 319] width 199 height 46
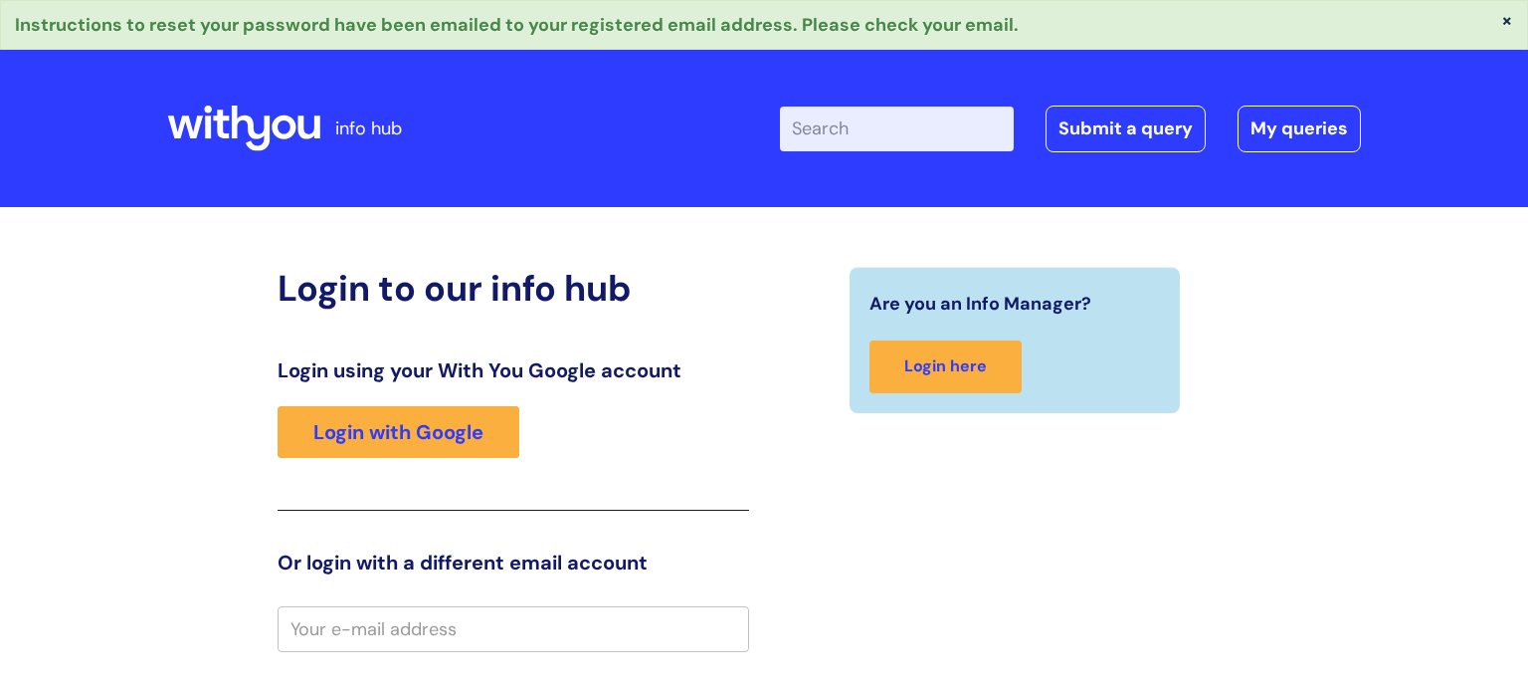
click at [1503, 28] on button "×" at bounding box center [1508, 20] width 12 height 18
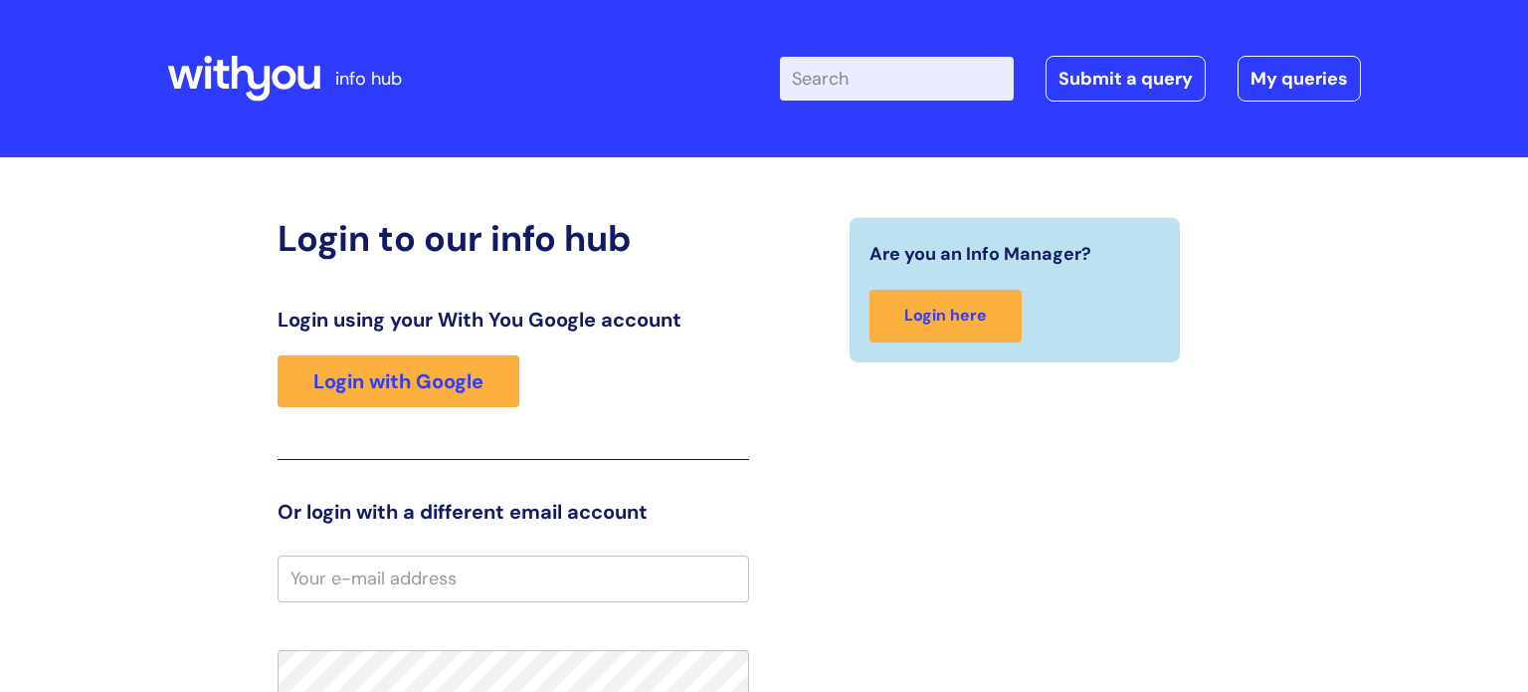
click at [189, 305] on div "Login to our info hub Login using your With You Google account Login with Googl…" at bounding box center [764, 618] width 1194 height 803
click at [1330, 105] on div "Enter your search term here... Search Submit a query My queries Welcome Login" at bounding box center [935, 78] width 851 height 117
click at [1300, 78] on link "My queries" at bounding box center [1299, 79] width 123 height 46
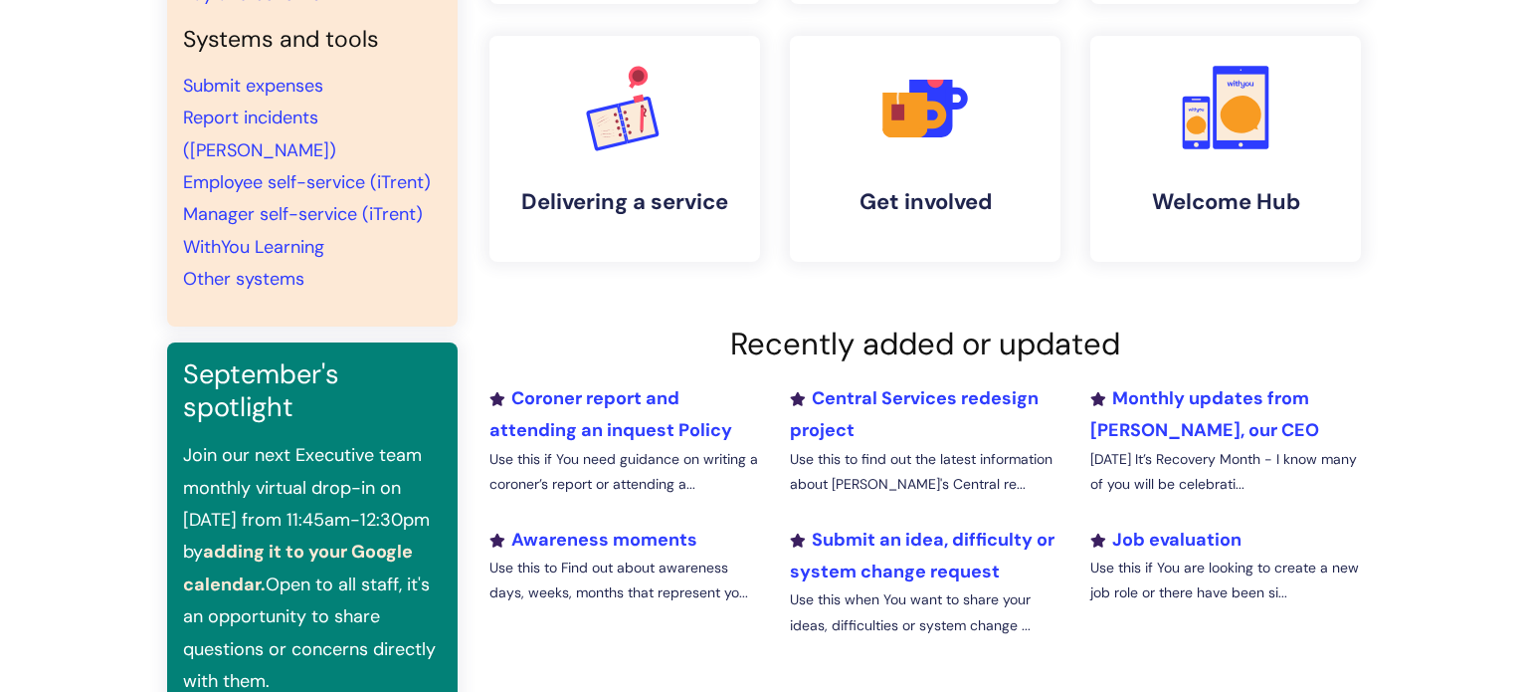
scroll to position [478, 0]
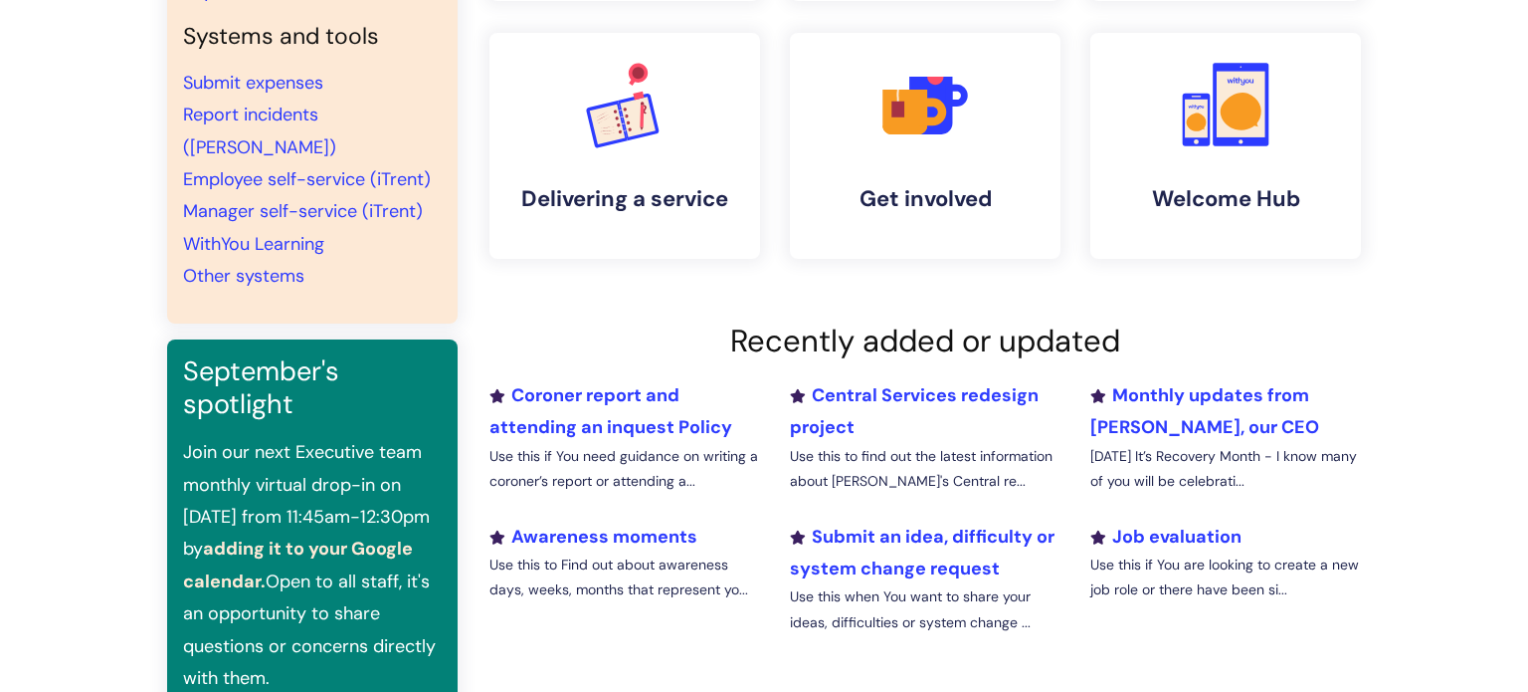
click at [1481, 323] on div "Quick links Our policies Useful forms Strategy and values Branded templates Wel…" at bounding box center [764, 246] width 1528 height 1034
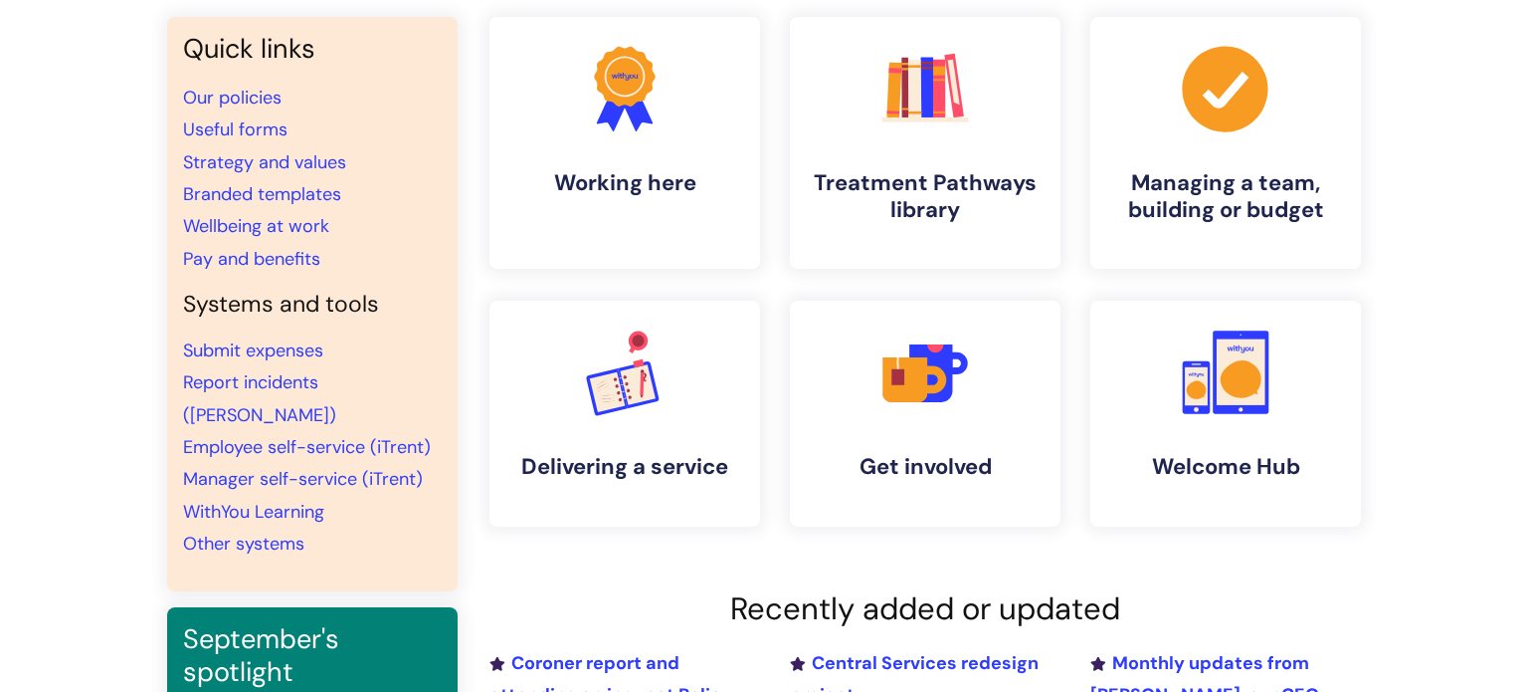
scroll to position [199, 0]
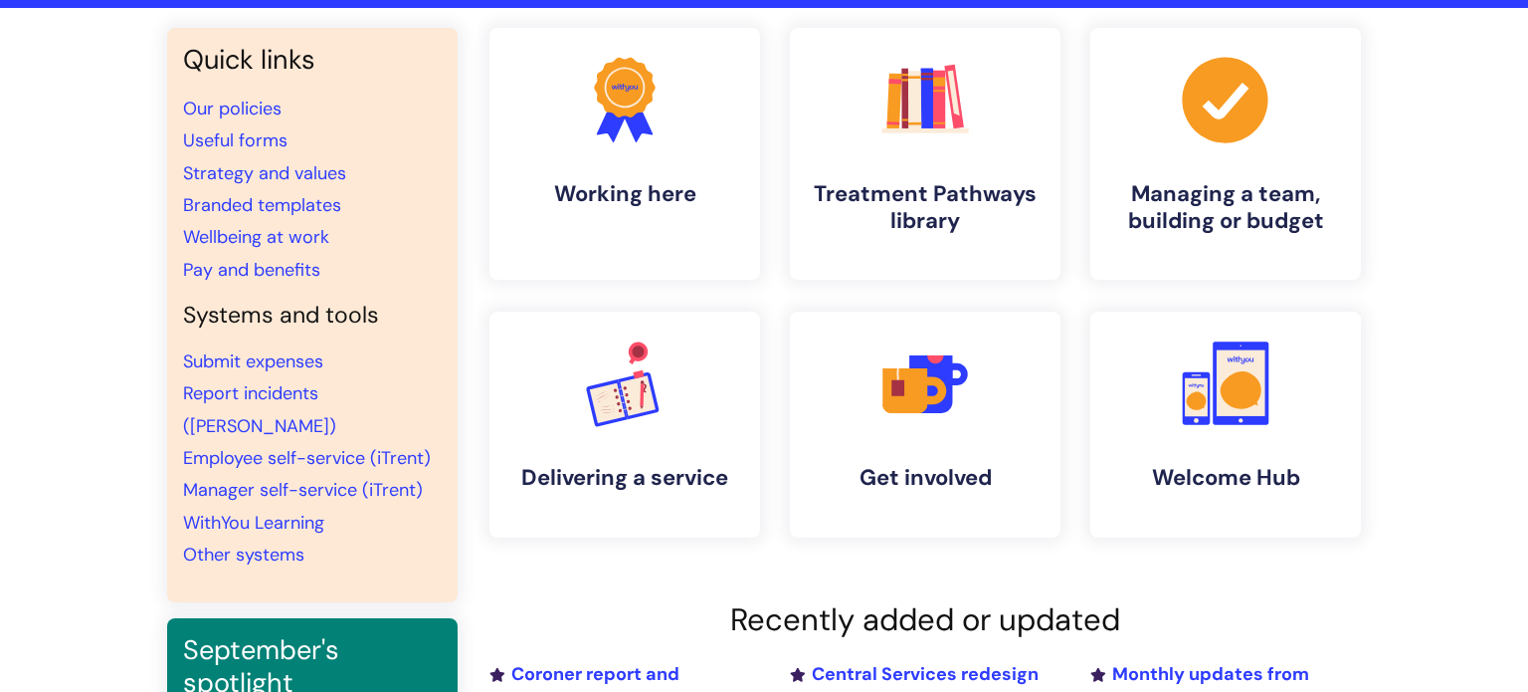
click at [1443, 325] on div "Quick links Our policies Useful forms Strategy and values Branded templates Wel…" at bounding box center [764, 525] width 1528 height 1034
click at [1444, 325] on div "Quick links Our policies Useful forms Strategy and values Branded templates Wel…" at bounding box center [764, 525] width 1528 height 1034
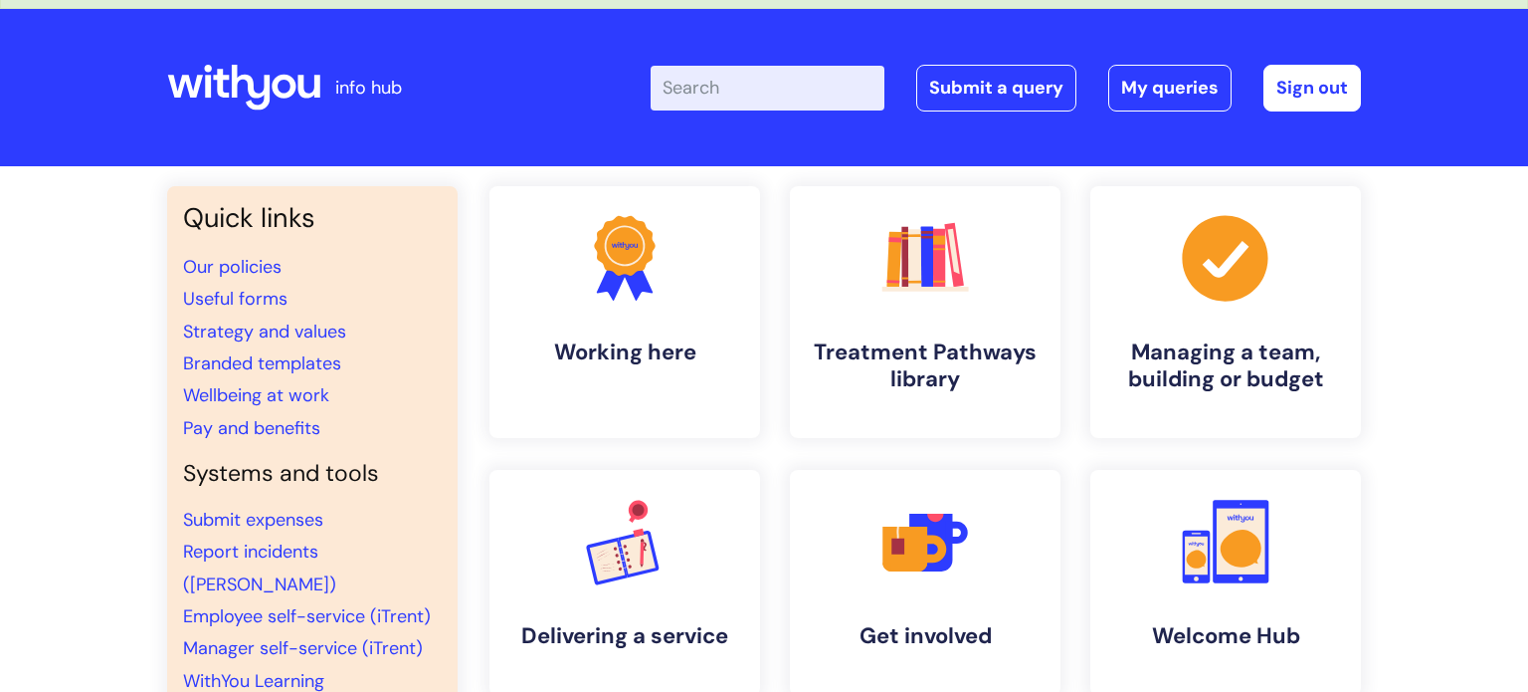
scroll to position [40, 0]
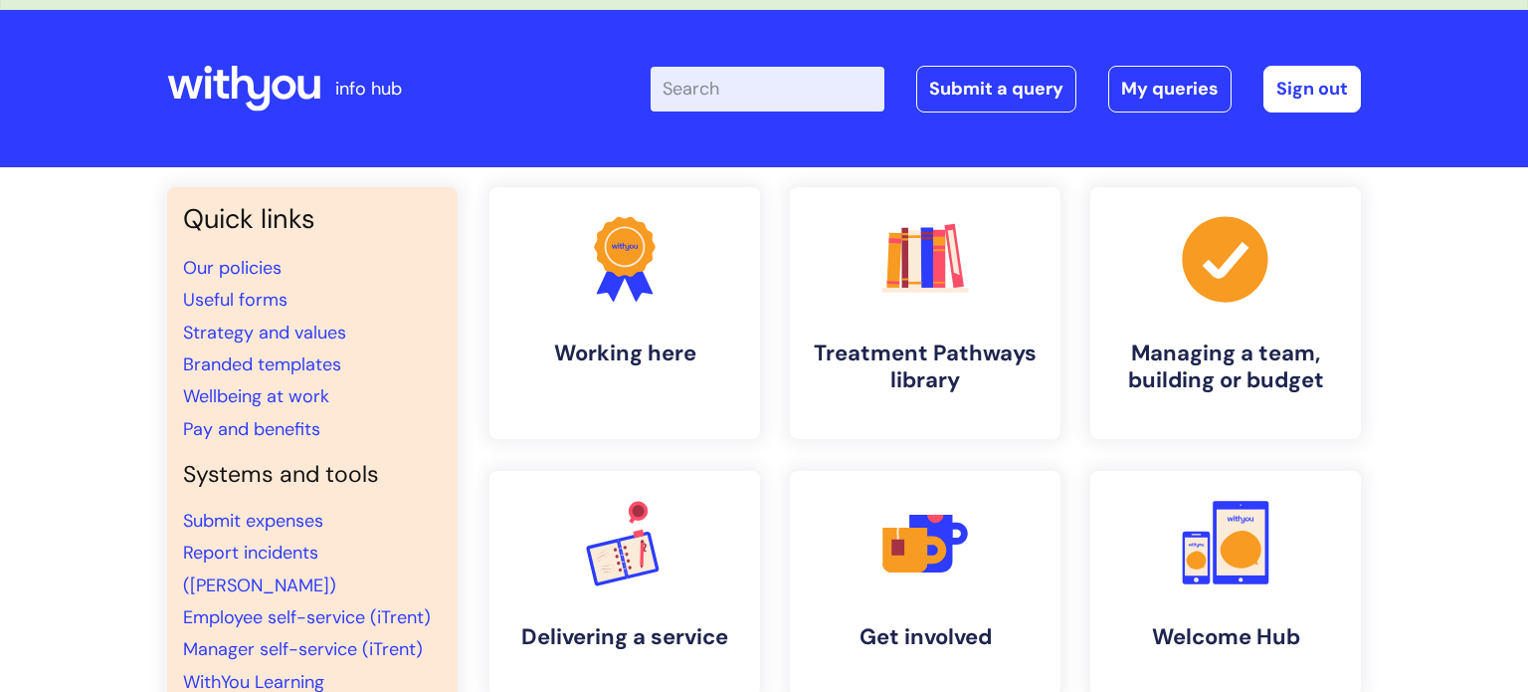
click at [1434, 329] on div "Quick links Our policies Useful forms Strategy and values Branded templates Wel…" at bounding box center [764, 684] width 1528 height 1034
click at [1472, 456] on div "Quick links Our policies Useful forms Strategy and values Branded templates Wel…" at bounding box center [764, 684] width 1528 height 1034
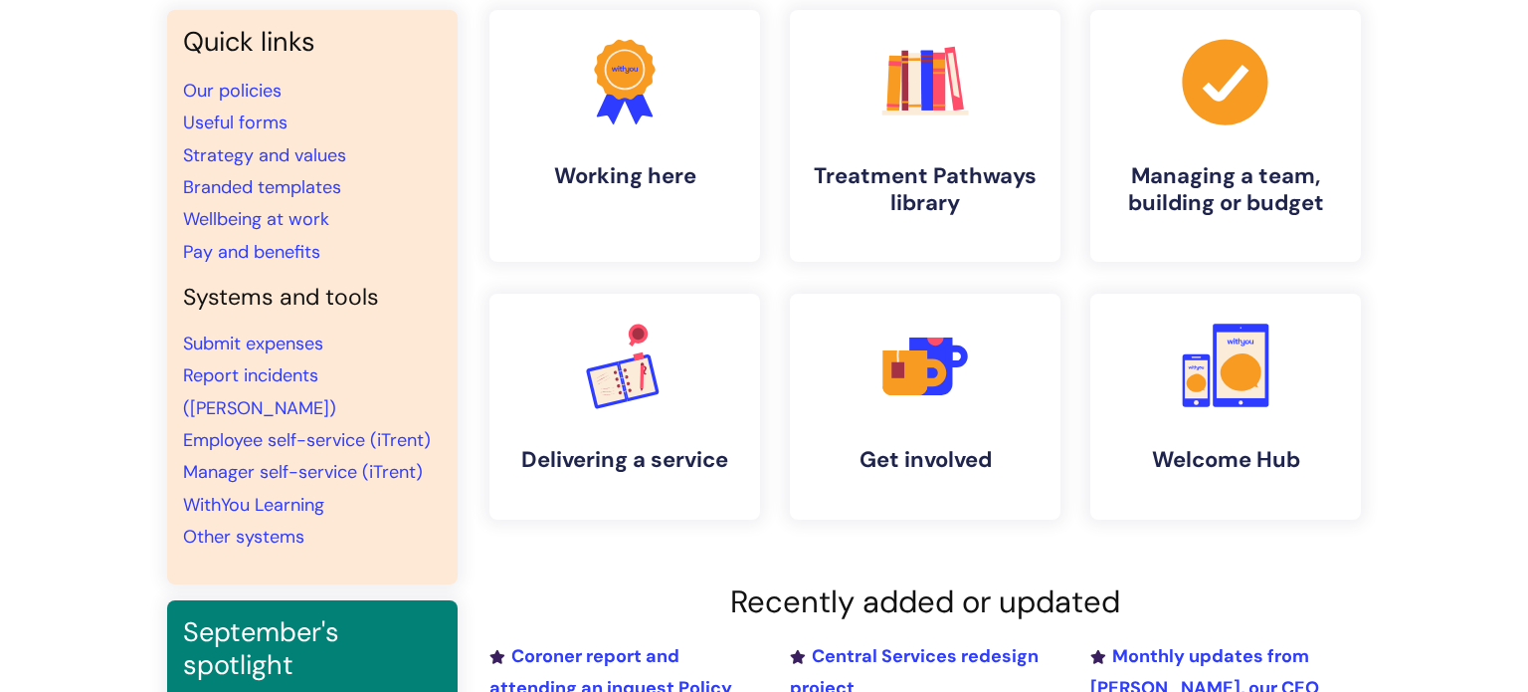
scroll to position [0, 0]
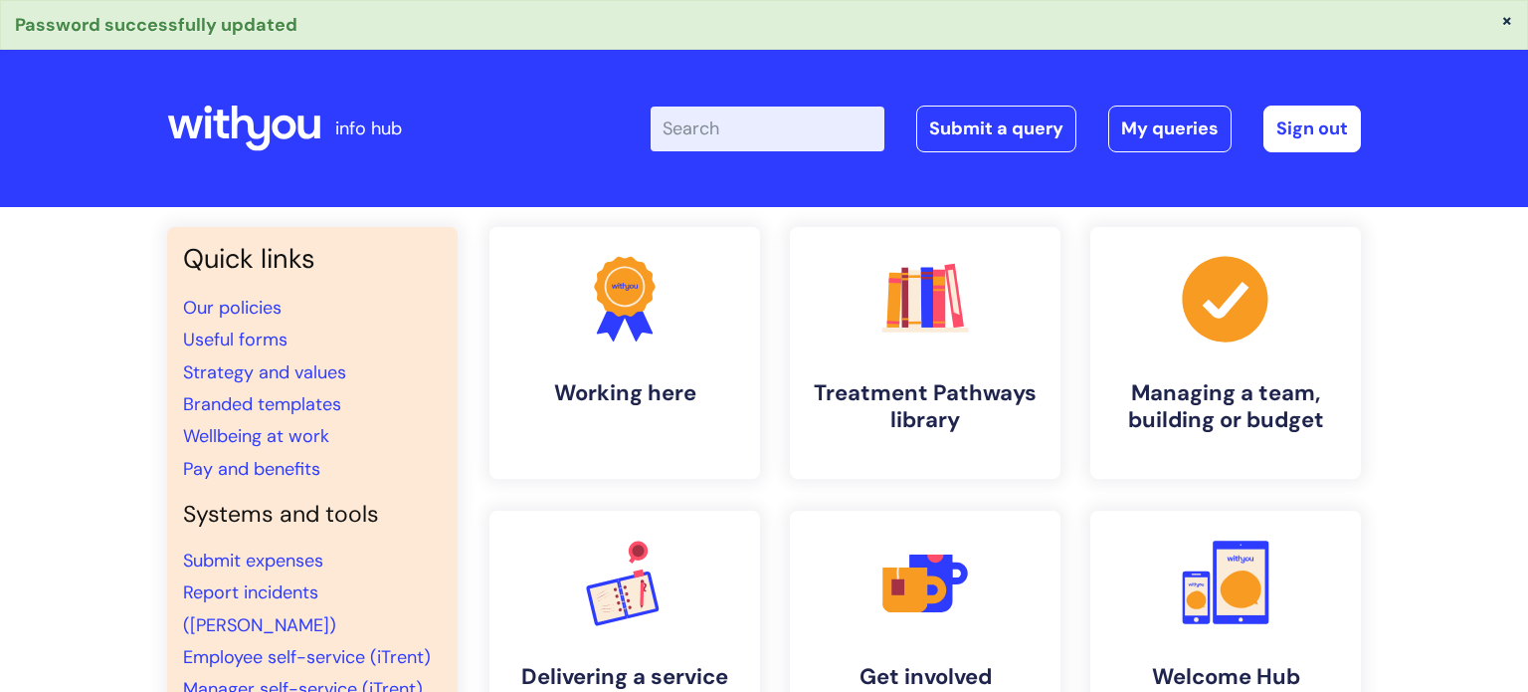
click at [1509, 24] on button "×" at bounding box center [1508, 20] width 12 height 18
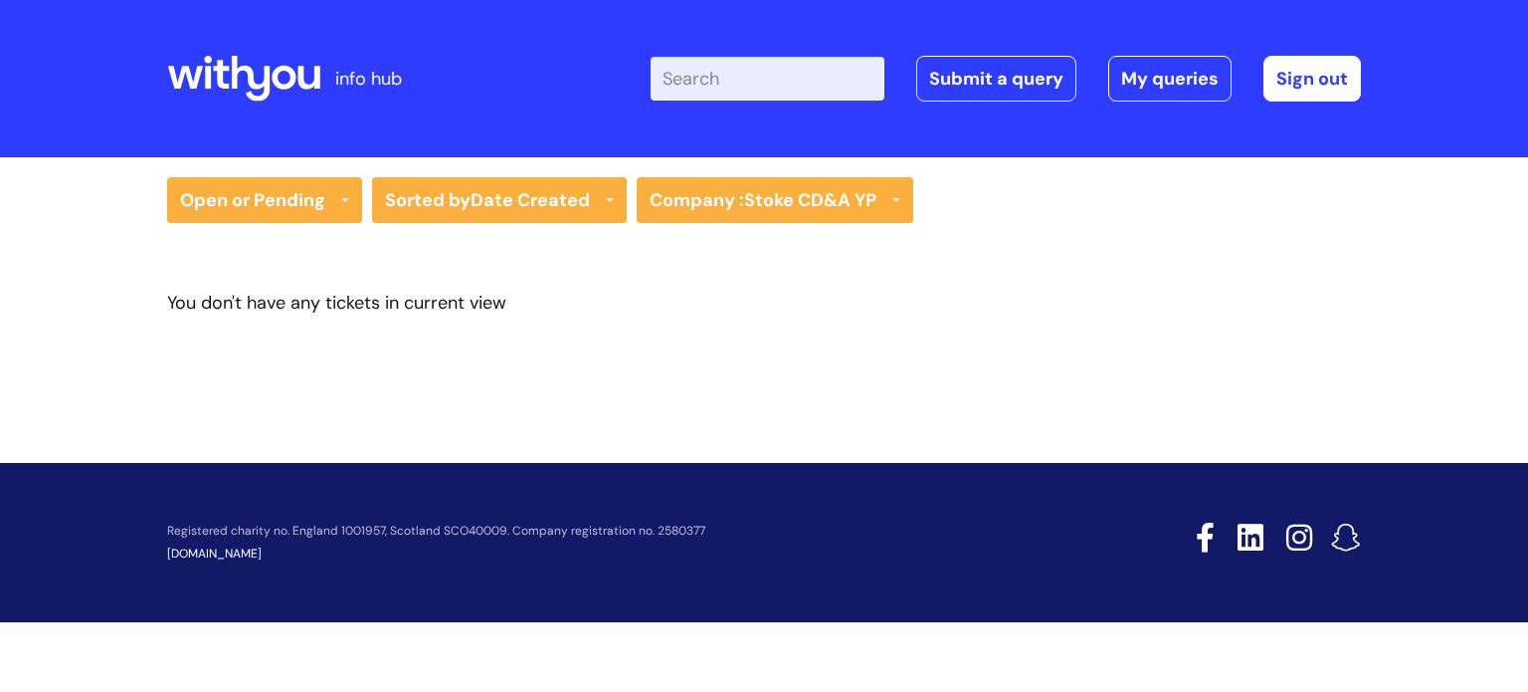
click at [738, 73] on input "Enter your search term here..." at bounding box center [768, 79] width 234 height 44
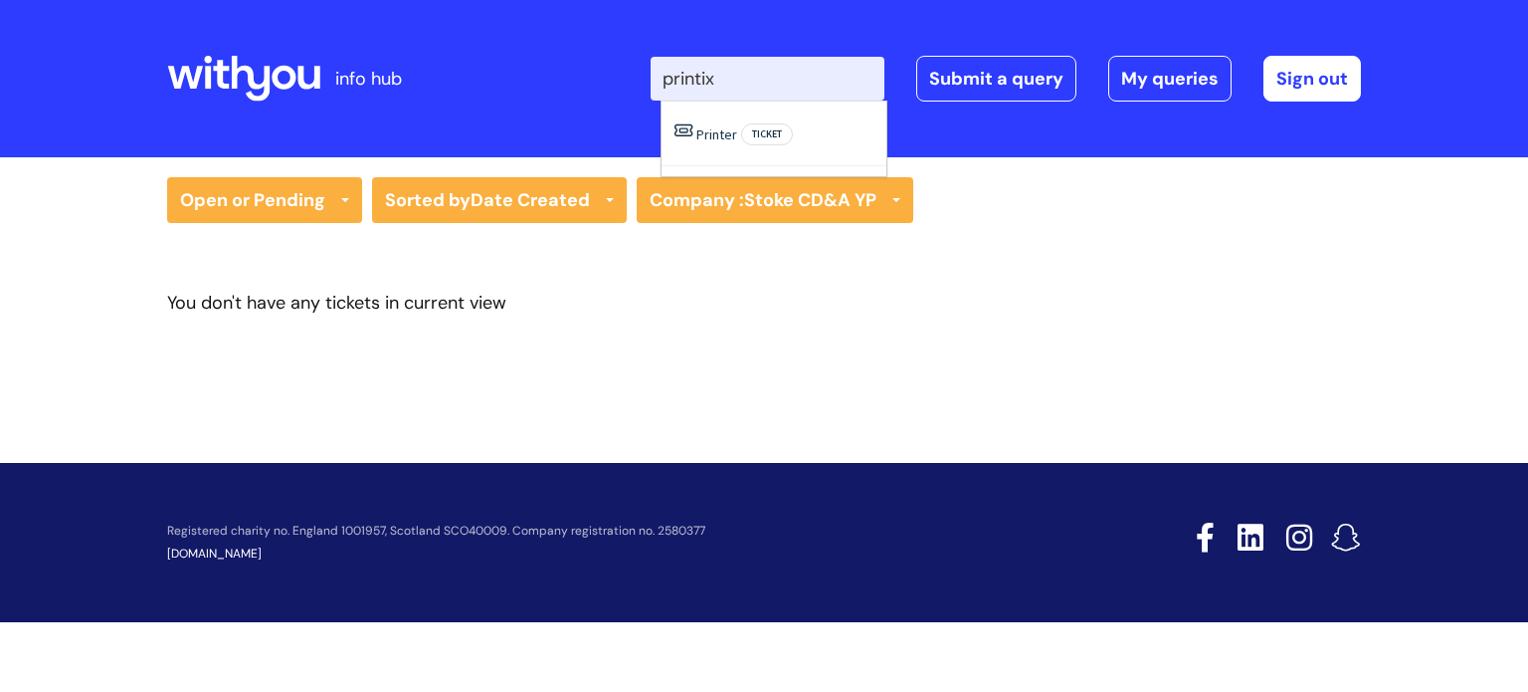
type input "printix"
click button "Search" at bounding box center [0, 0] width 0 height 0
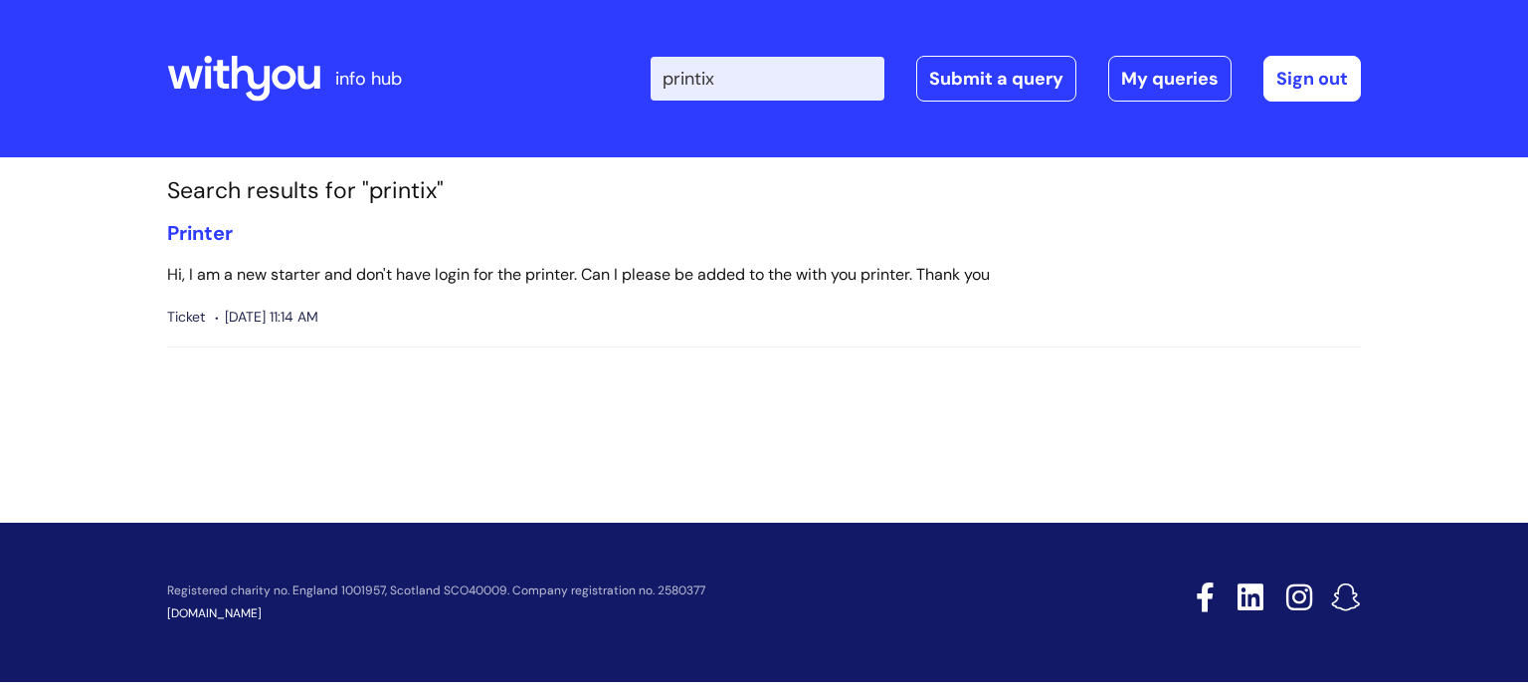
click at [178, 70] on icon at bounding box center [243, 79] width 153 height 48
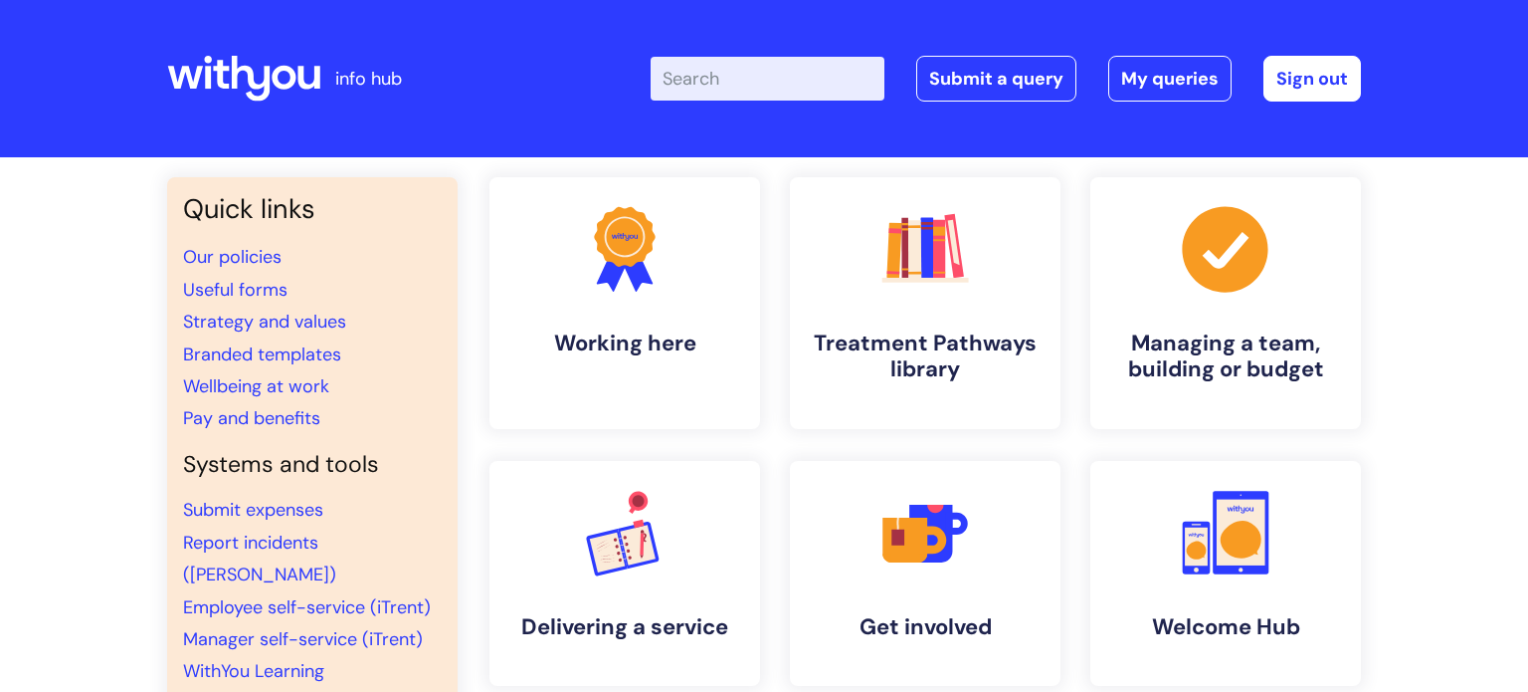
click at [776, 81] on input "Enter your search term here..." at bounding box center [768, 79] width 234 height 44
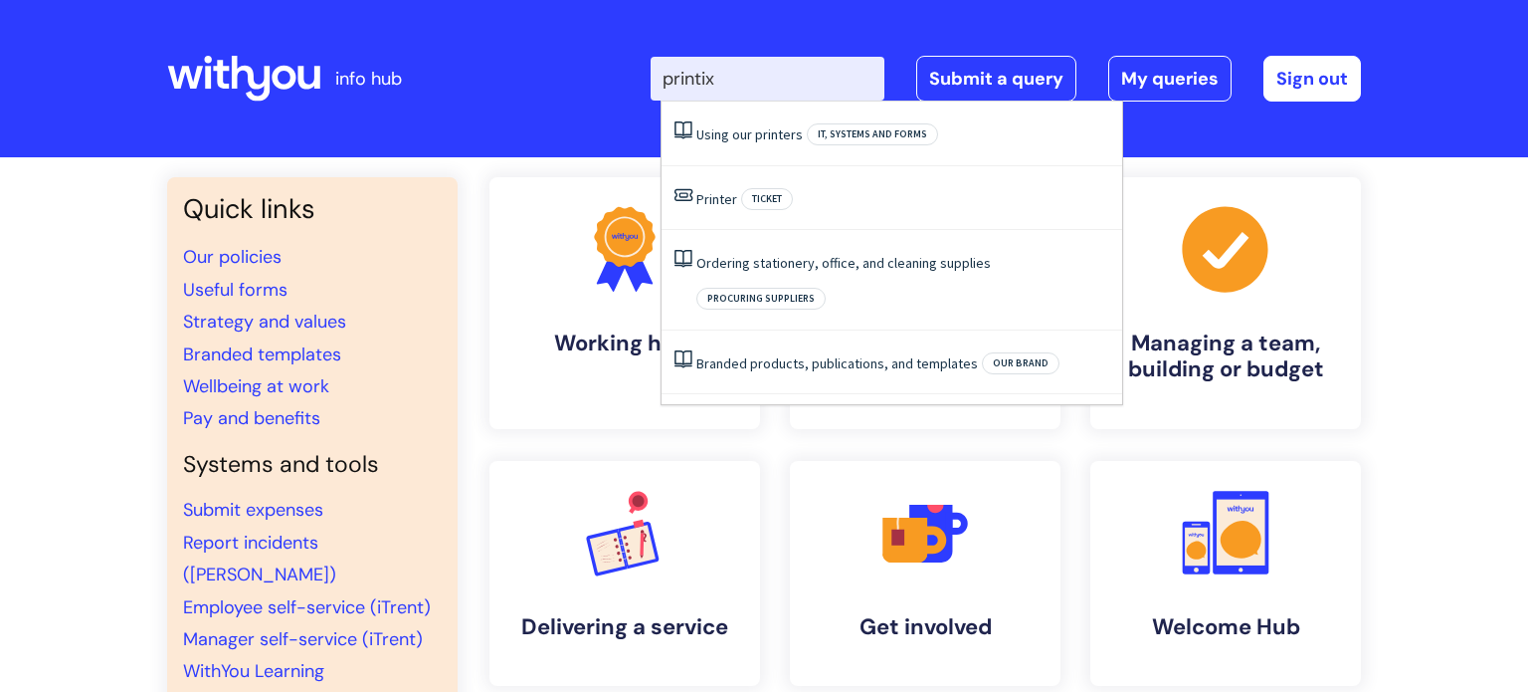
type input "printix"
click button "Search" at bounding box center [0, 0] width 0 height 0
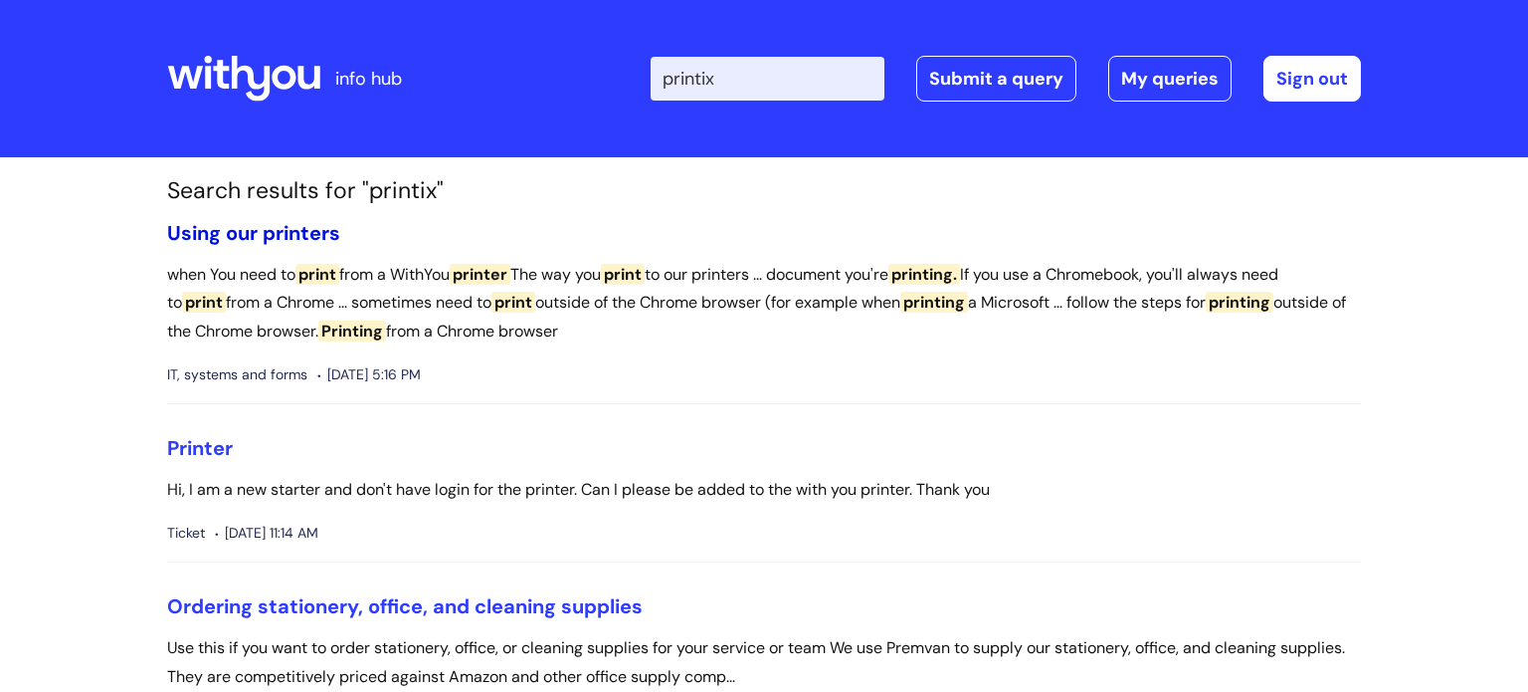
click at [290, 237] on link "Using our printers" at bounding box center [253, 233] width 173 height 26
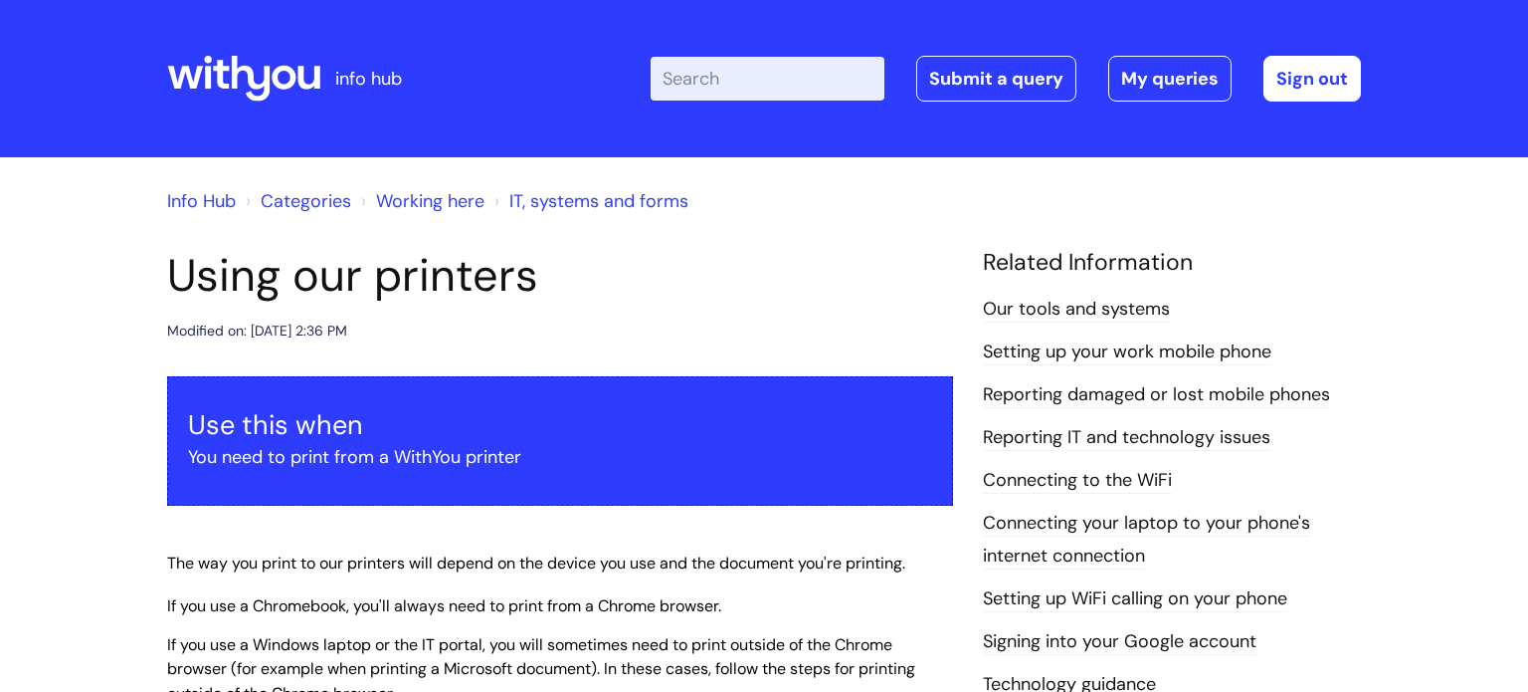
click at [1349, 249] on h4 "Related Information" at bounding box center [1172, 263] width 378 height 28
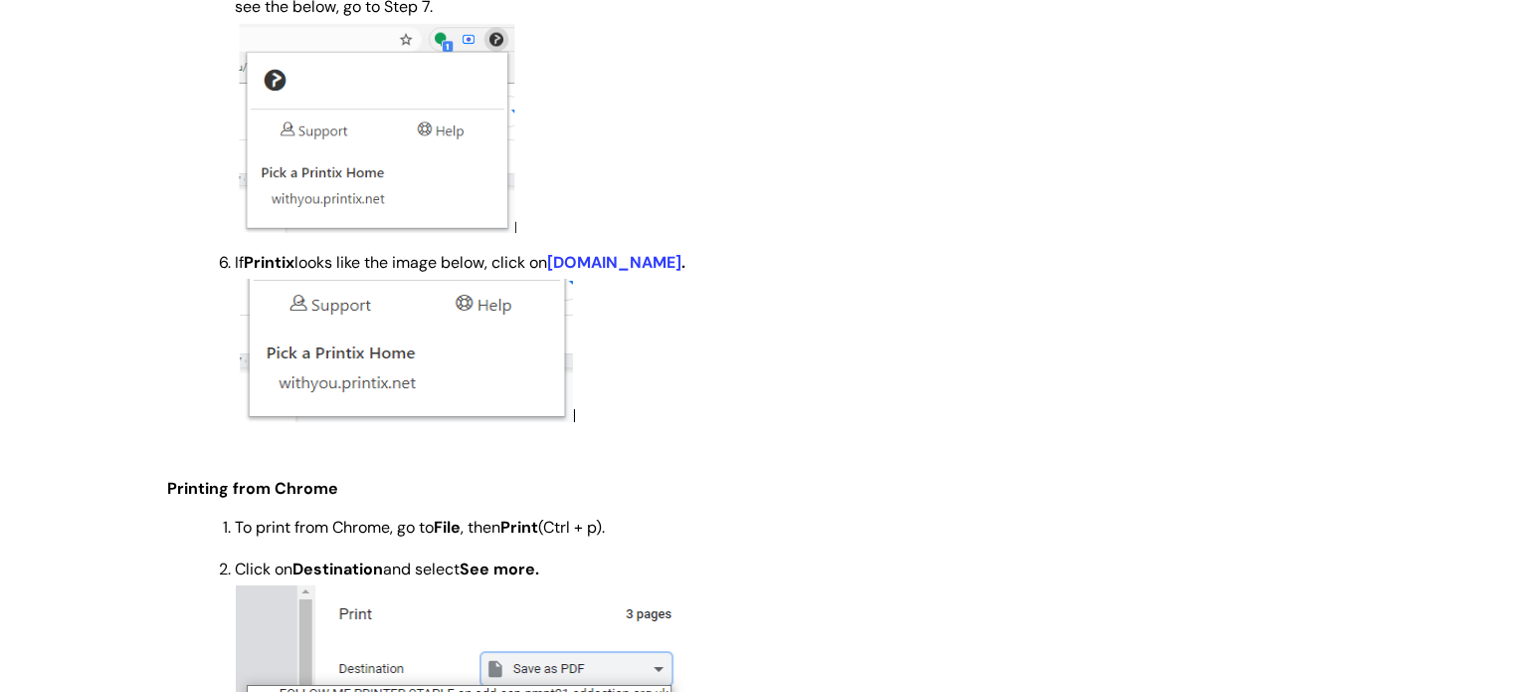
scroll to position [1910, 0]
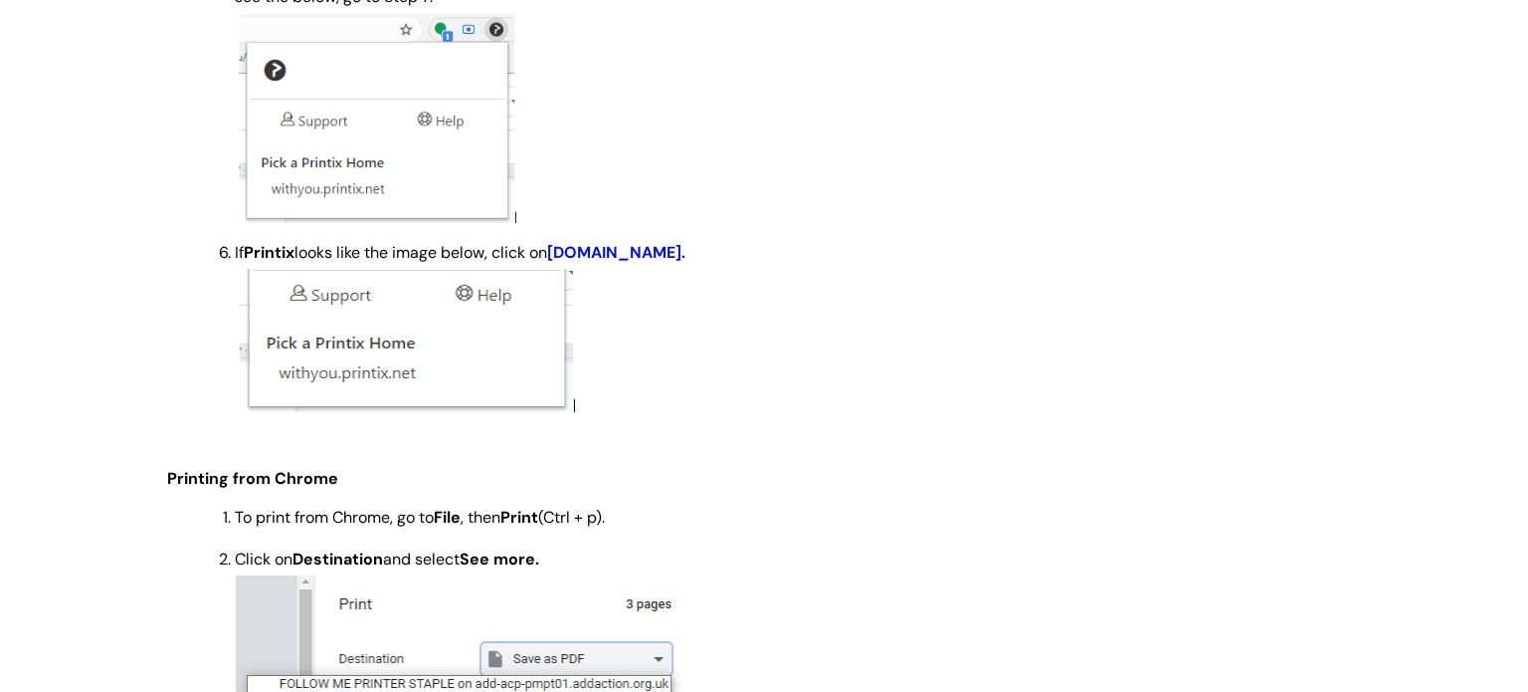
click at [634, 262] on link "[DOMAIN_NAME]" at bounding box center [614, 252] width 134 height 21
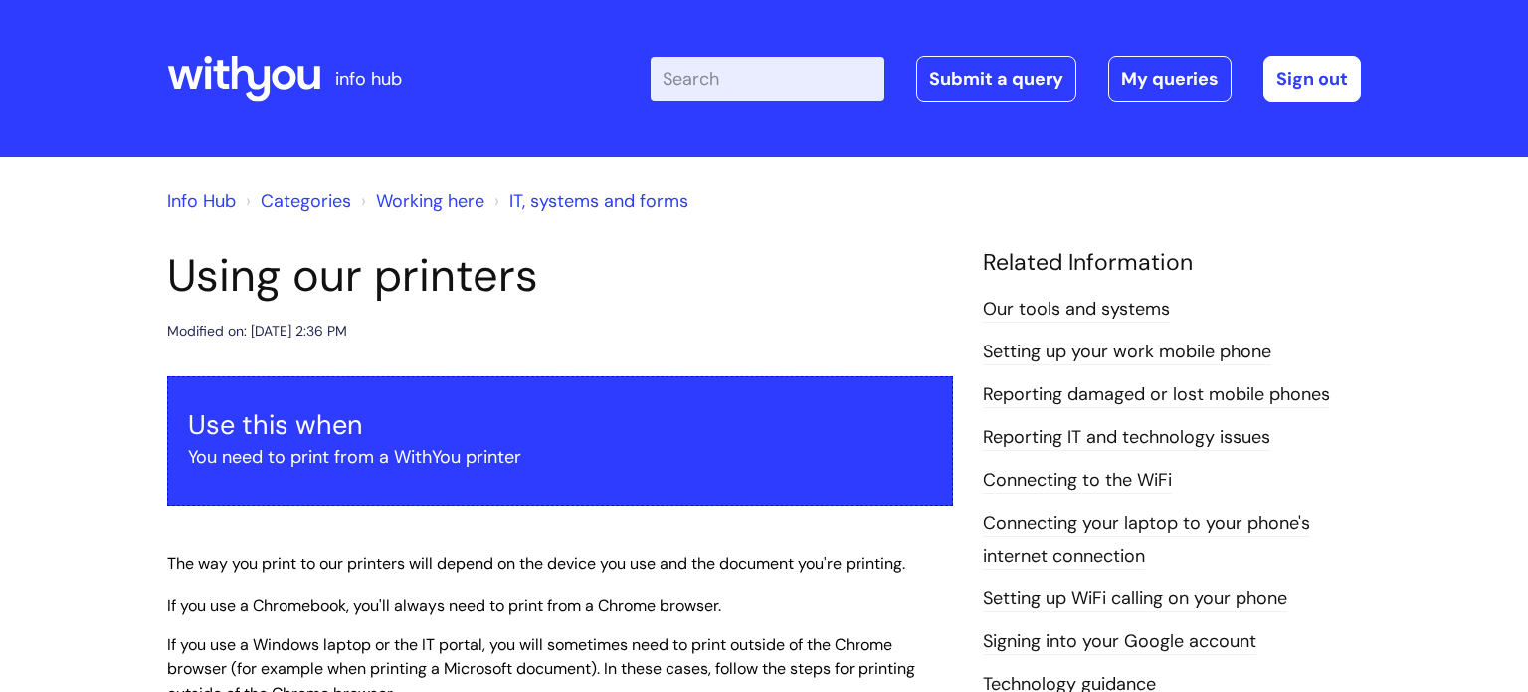
scroll to position [1909, 0]
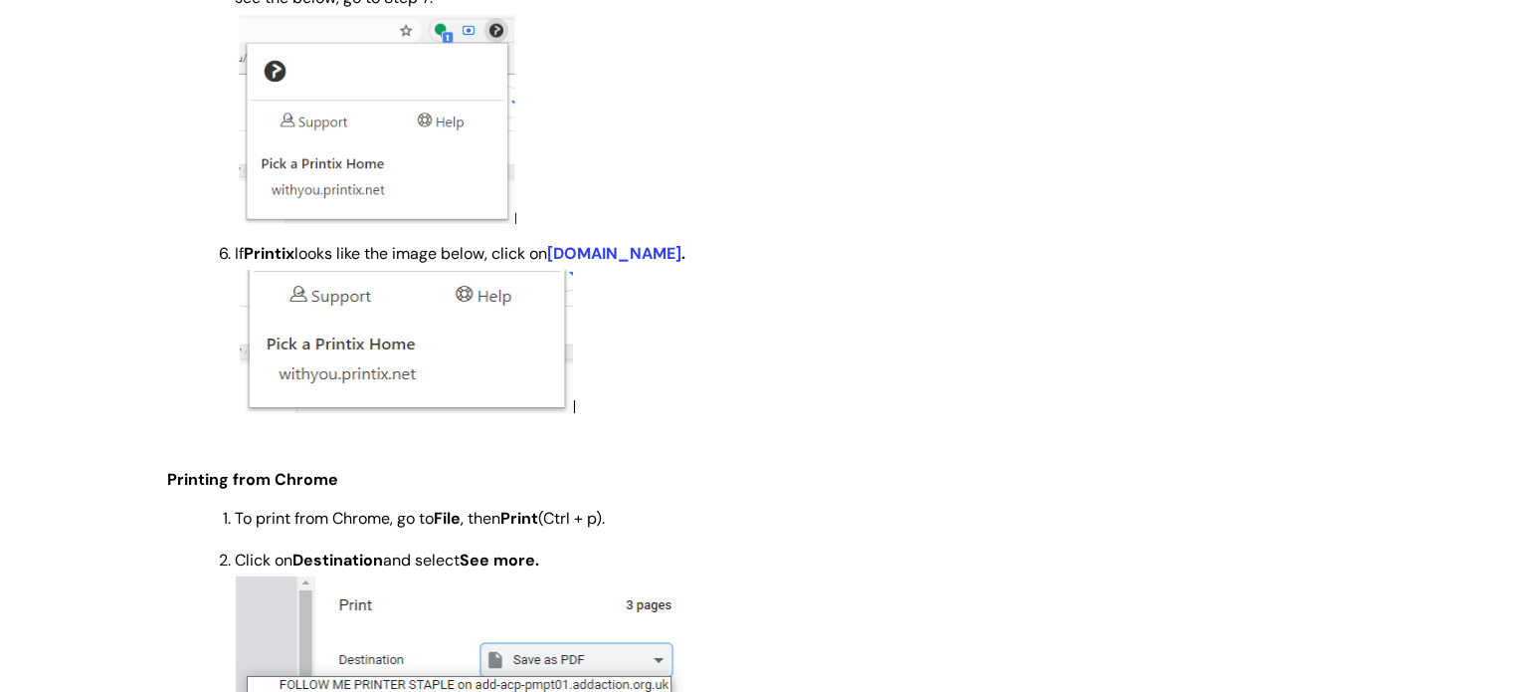
click at [720, 412] on strong at bounding box center [594, 341] width 718 height 143
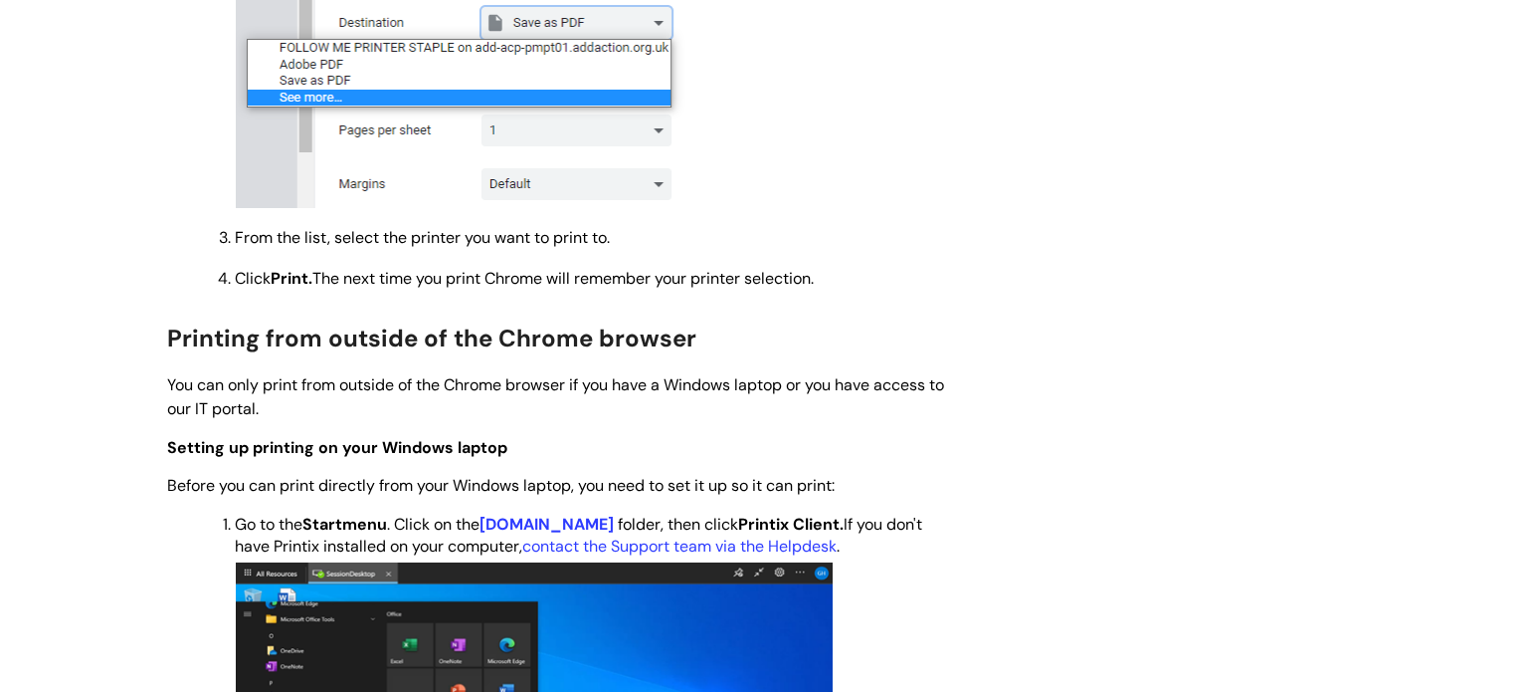
scroll to position [2507, 0]
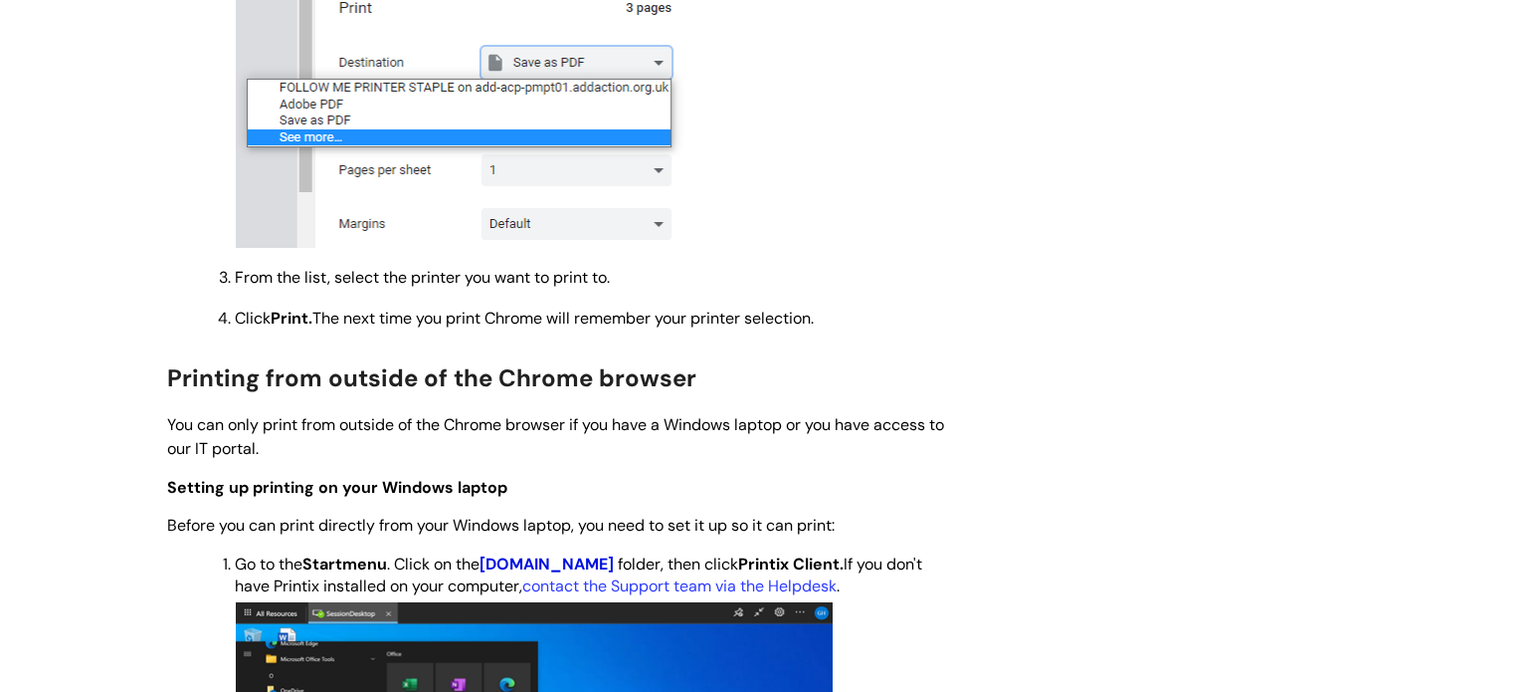
click at [559, 574] on link "[DOMAIN_NAME]" at bounding box center [547, 563] width 134 height 21
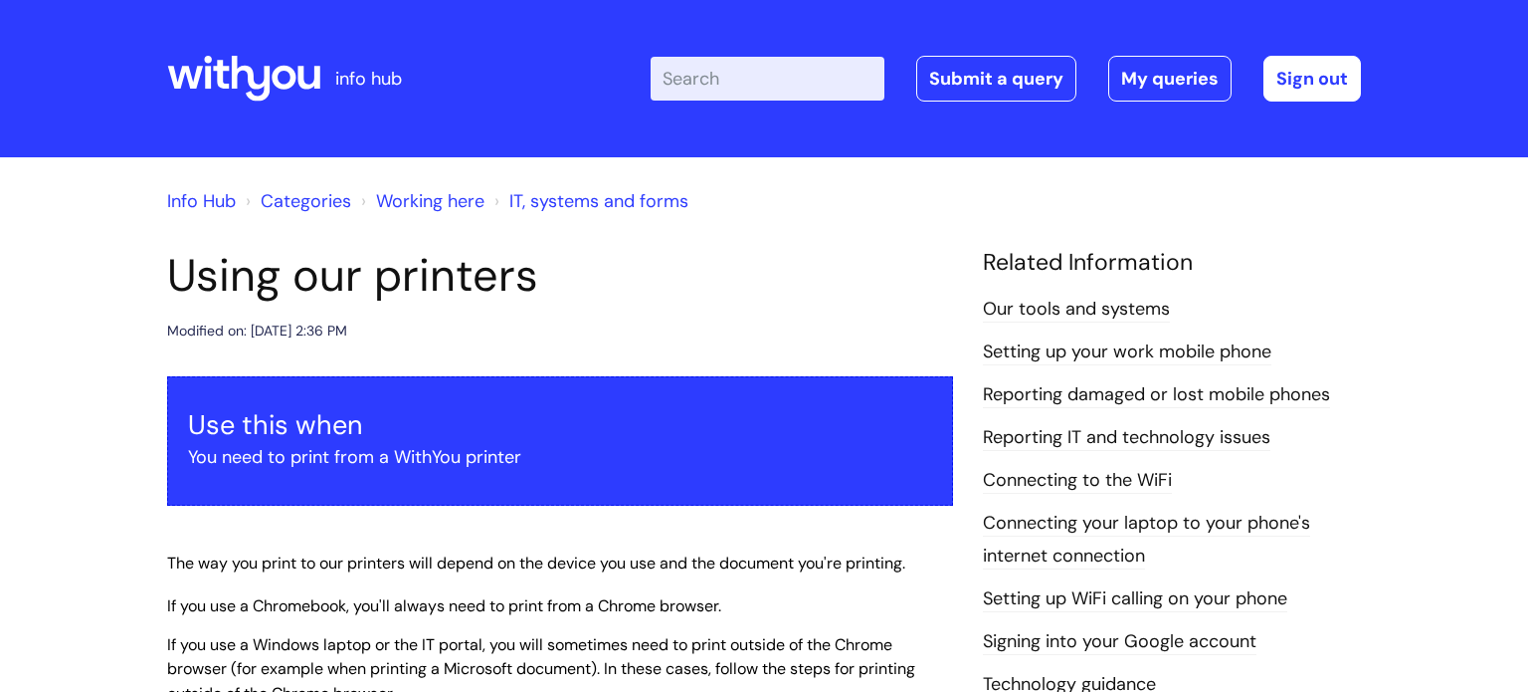
scroll to position [2506, 0]
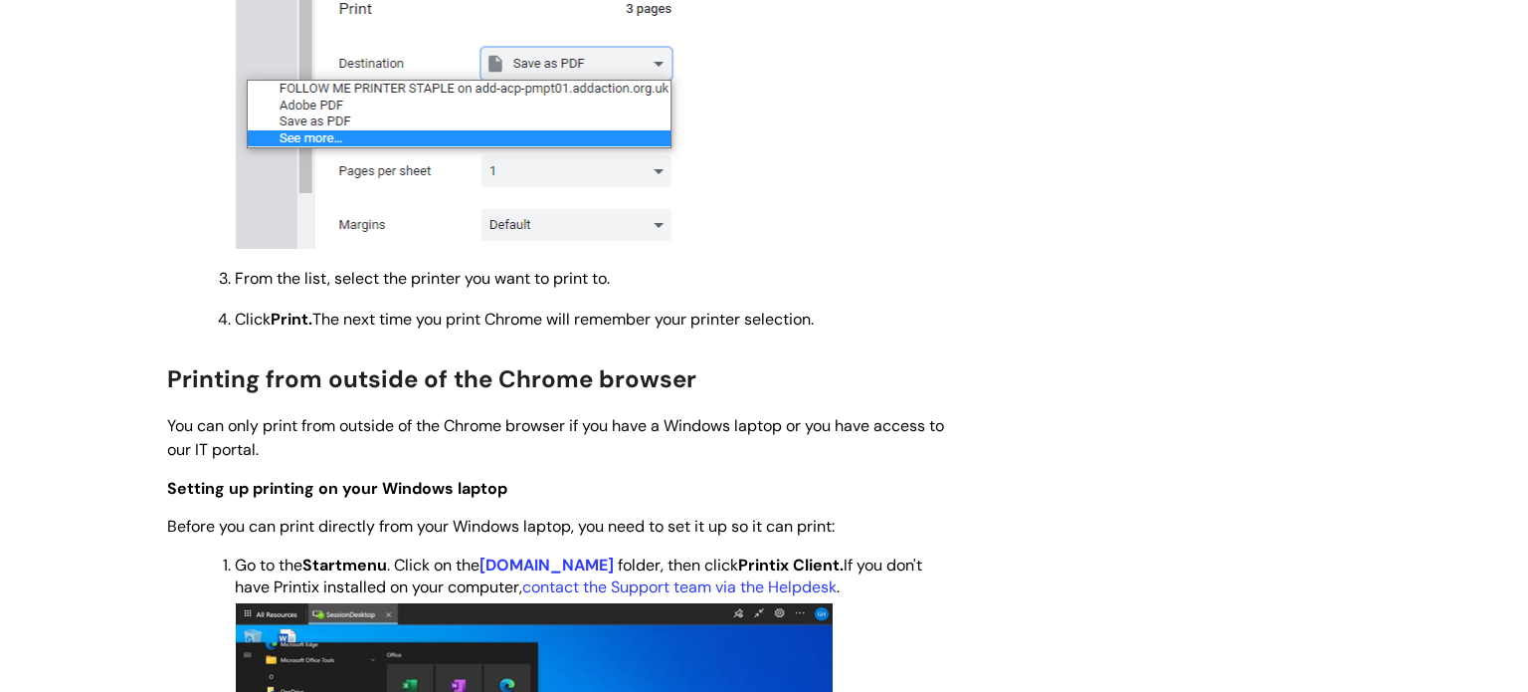
click at [1069, 274] on div "Using our printers Modified on: Mon, 22 Apr, 2024 at 2:36 PM Use this when You …" at bounding box center [764, 281] width 1224 height 5076
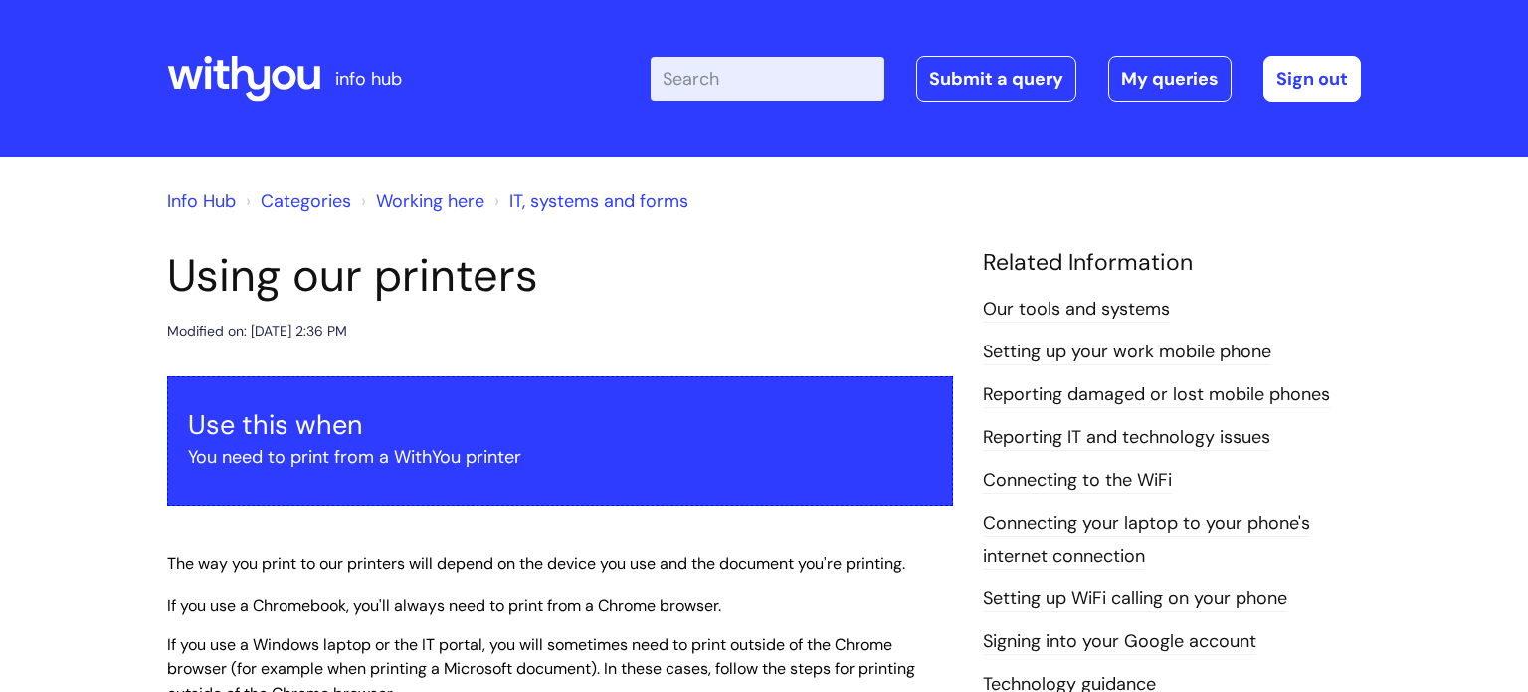
scroll to position [0, 0]
click at [387, 453] on p "You need to print from a WithYou printer" at bounding box center [560, 457] width 744 height 32
click at [418, 562] on span "The way you print to our printers will depend on the device you use and the doc…" at bounding box center [536, 562] width 738 height 21
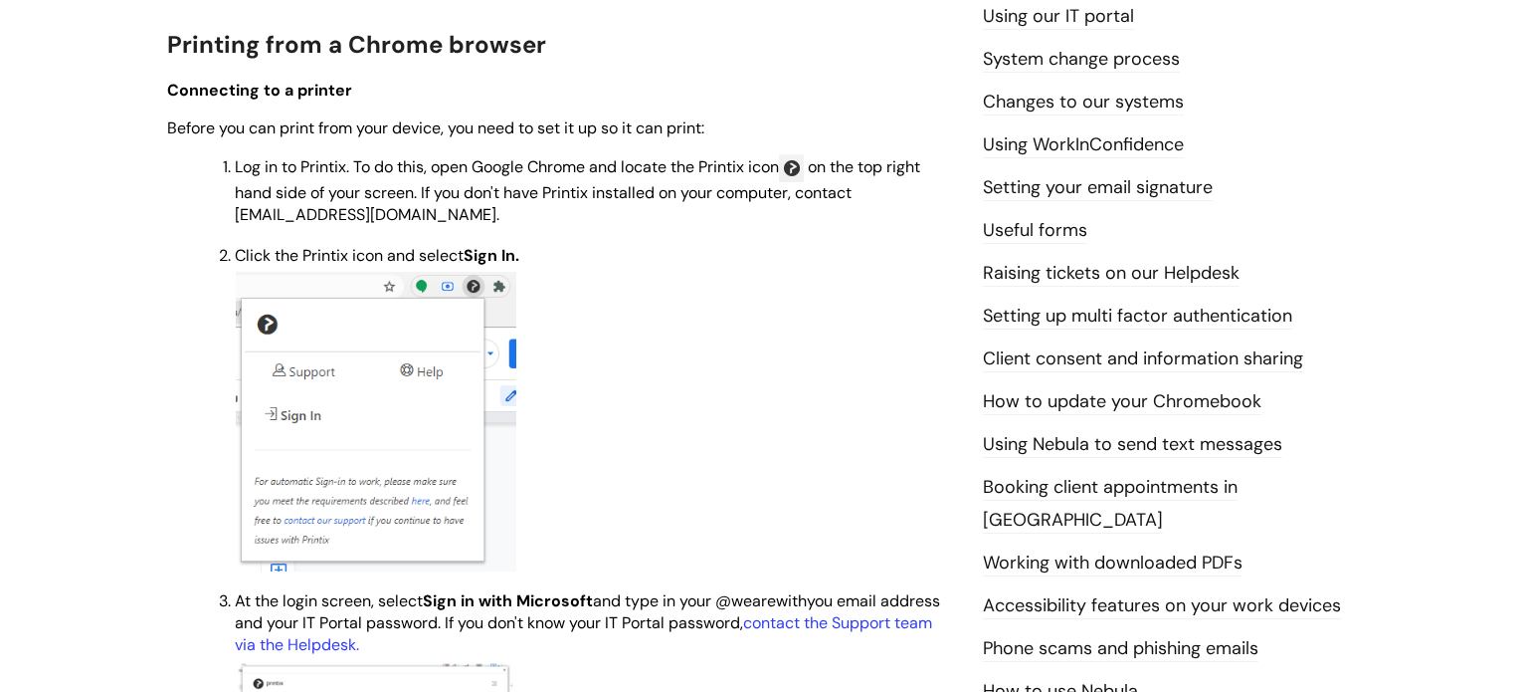
scroll to position [716, 0]
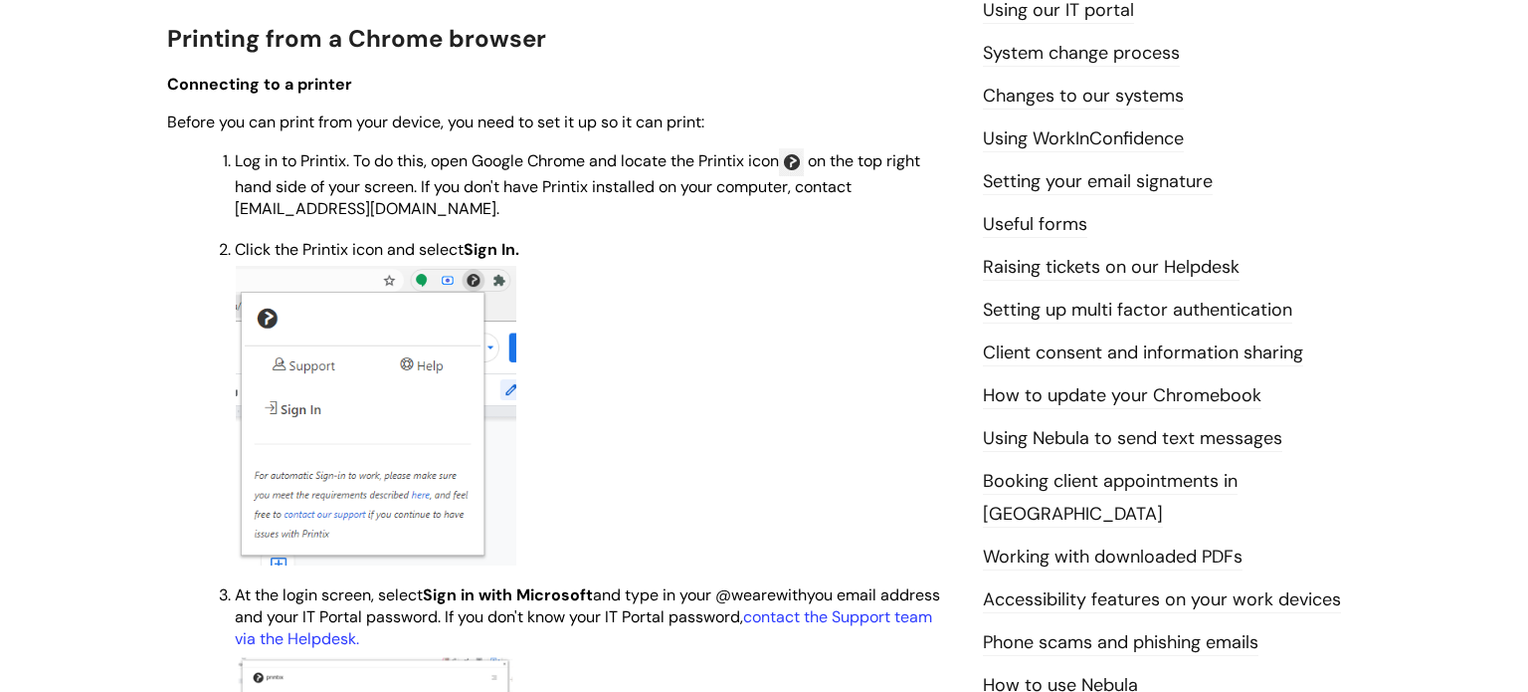
click at [804, 171] on img at bounding box center [791, 162] width 25 height 28
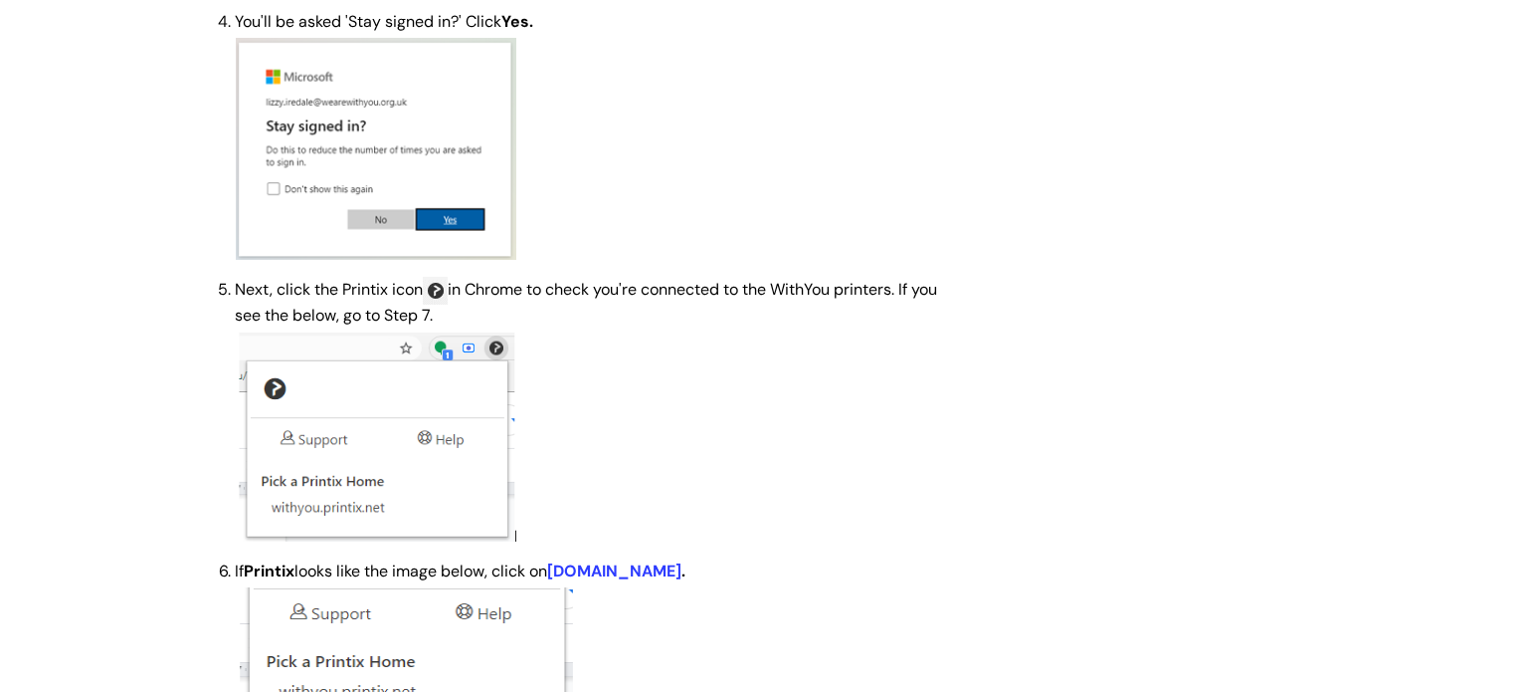
scroll to position [1632, 0]
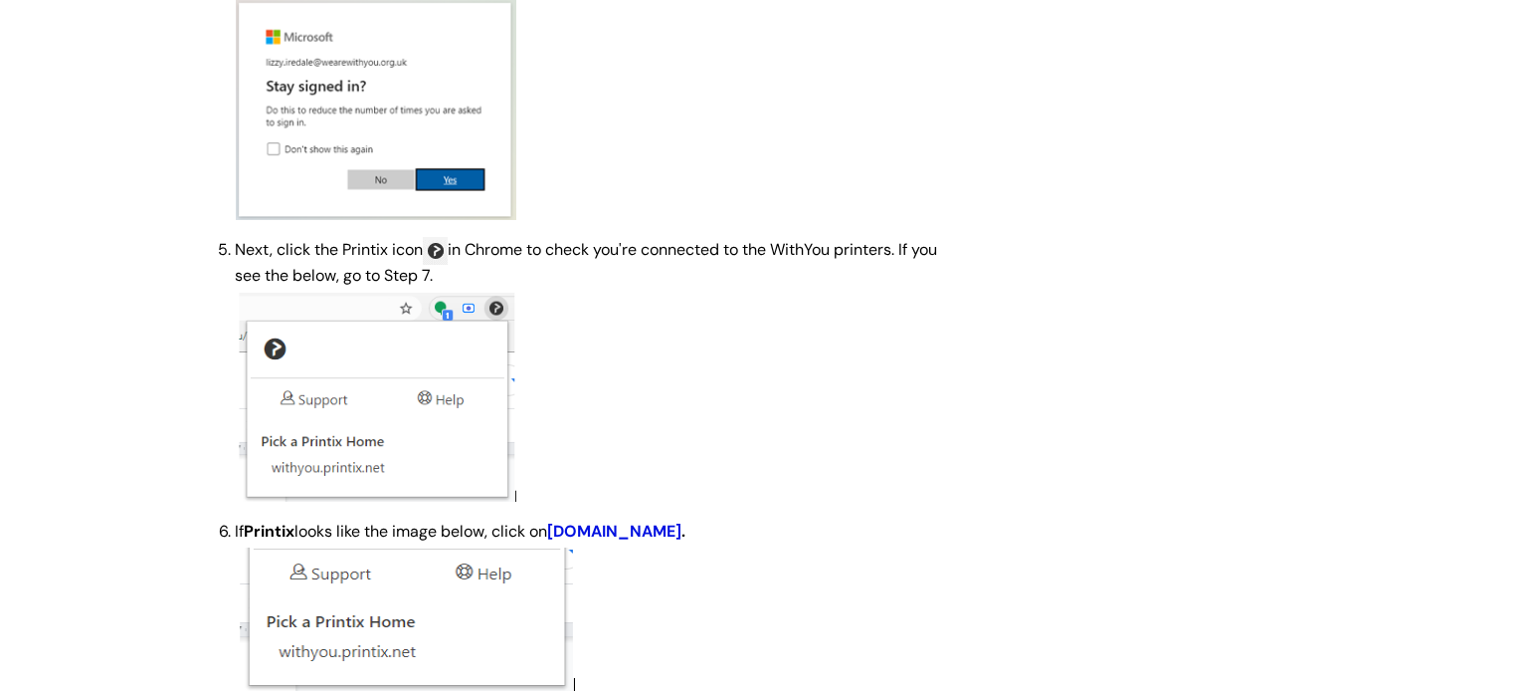
click at [679, 541] on link "withyou.printix.net" at bounding box center [614, 530] width 134 height 21
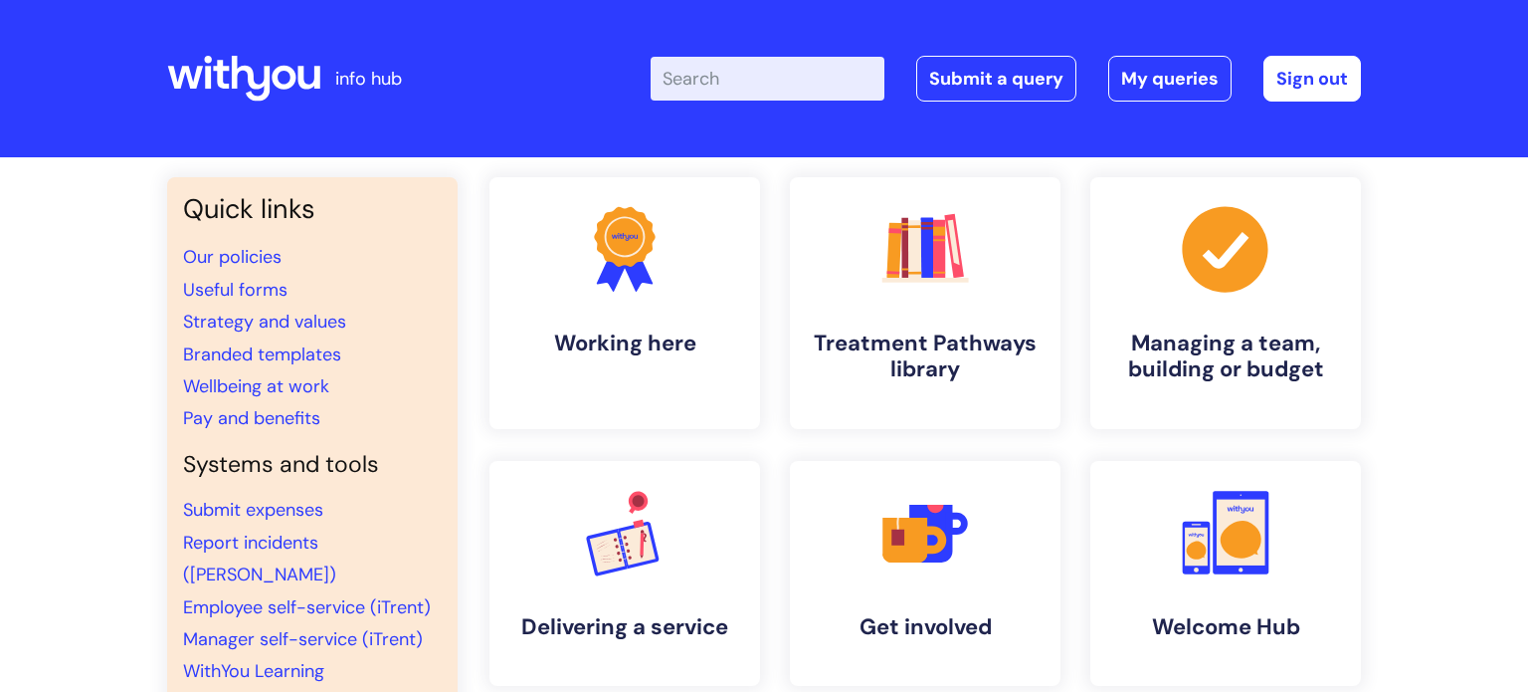
click at [713, 95] on input "Enter your search term here..." at bounding box center [768, 79] width 234 height 44
type input "print"
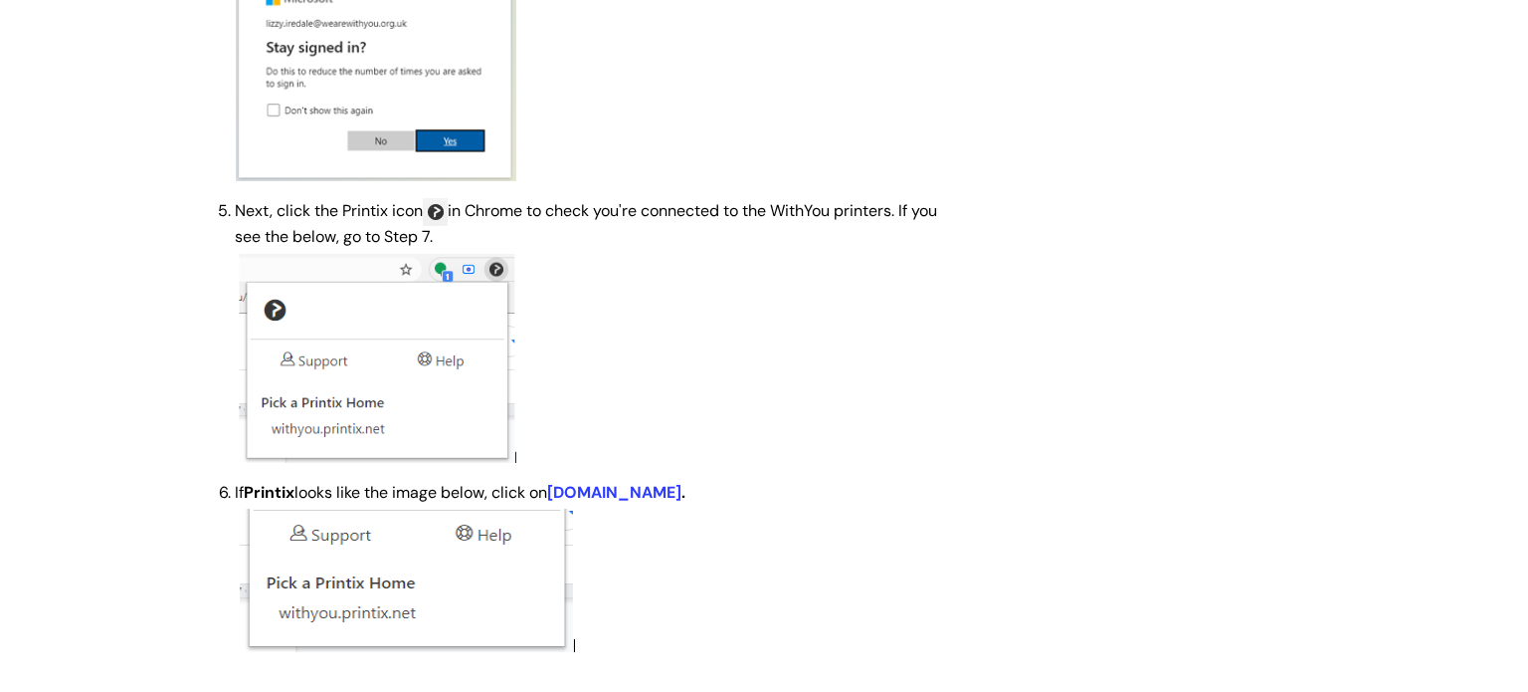
scroll to position [1677, 0]
